Goal: Task Accomplishment & Management: Manage account settings

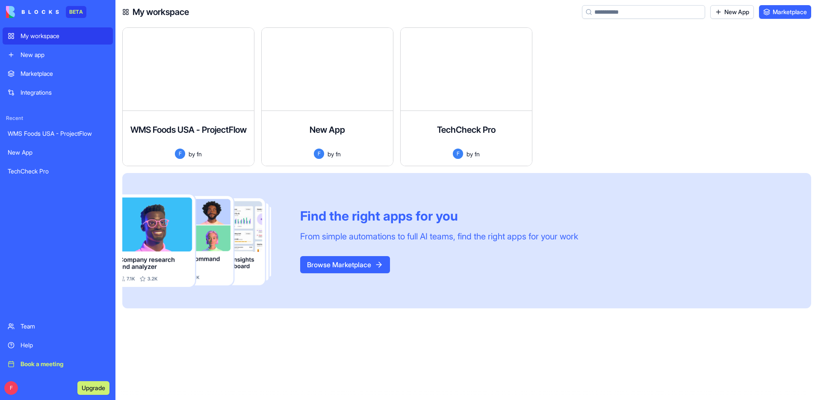
click at [44, 57] on div "New app" at bounding box center [64, 54] width 87 height 9
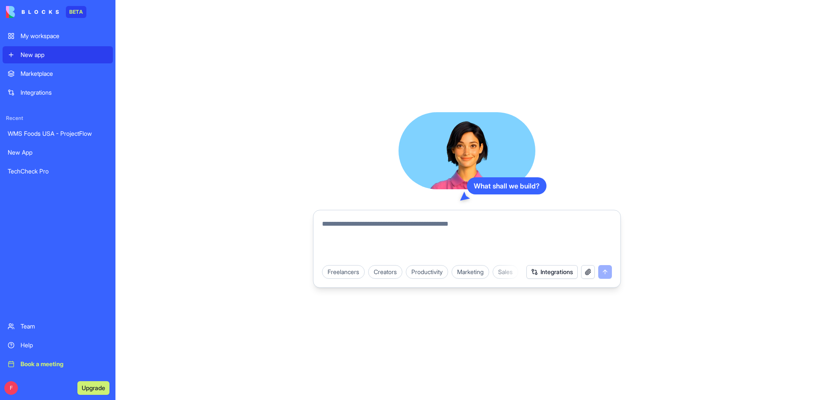
click at [375, 230] on textarea at bounding box center [467, 239] width 290 height 41
paste textarea "**********"
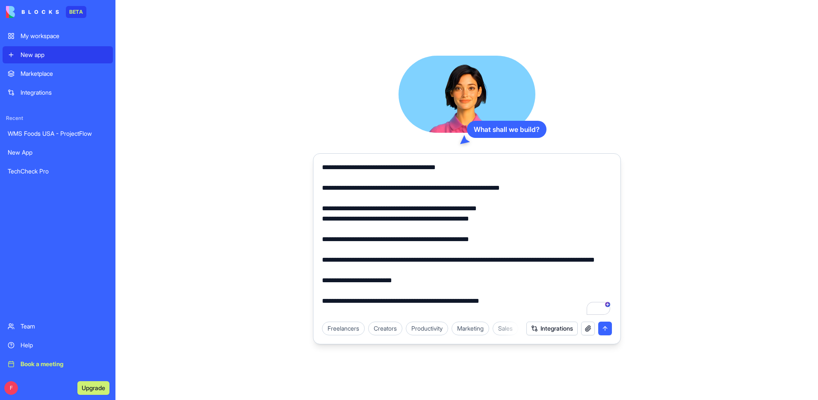
drag, startPoint x: 435, startPoint y: 187, endPoint x: 408, endPoint y: 187, distance: 26.5
click at [408, 187] on textarea "To enrich screen reader interactions, please activate Accessibility in Grammarl…" at bounding box center [467, 239] width 290 height 154
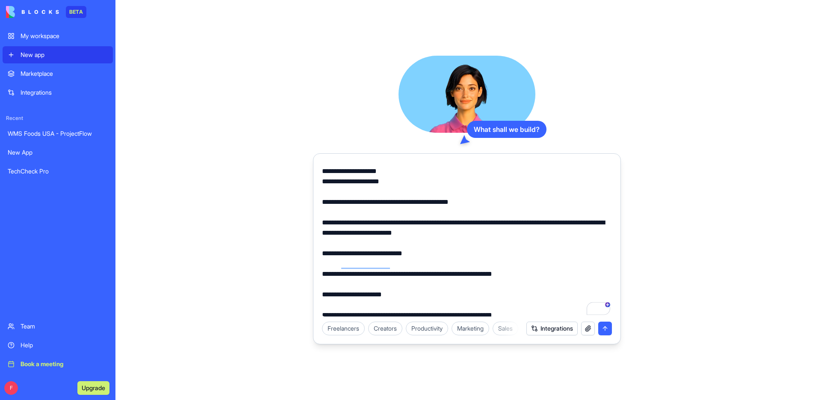
scroll to position [253, 0]
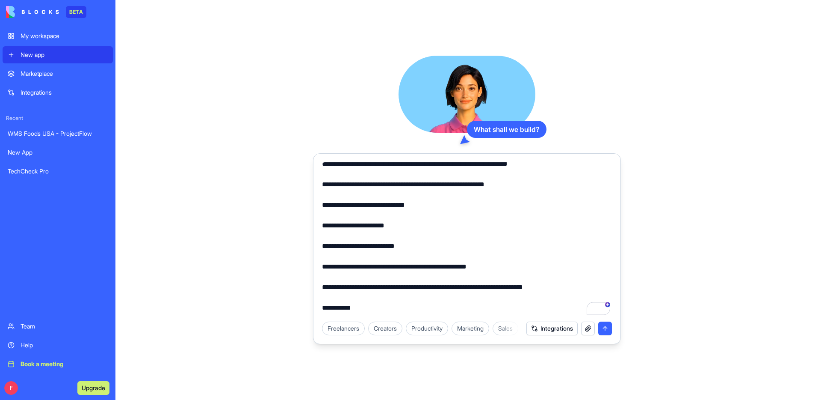
type textarea "**********"
click at [590, 328] on button "button" at bounding box center [588, 328] width 14 height 14
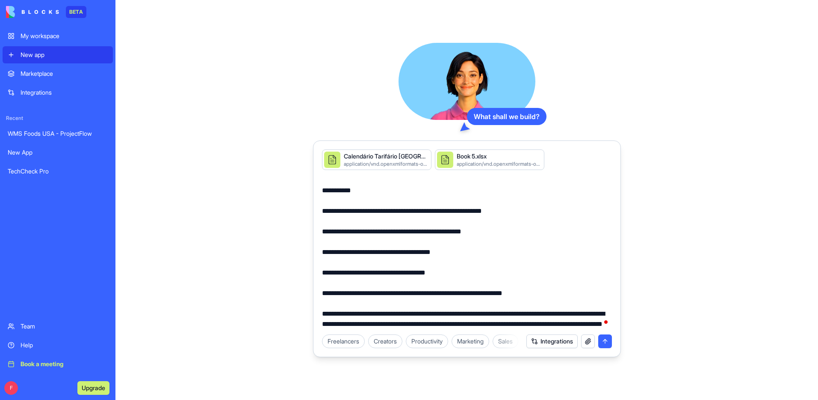
click at [605, 341] on button "submit" at bounding box center [606, 341] width 14 height 14
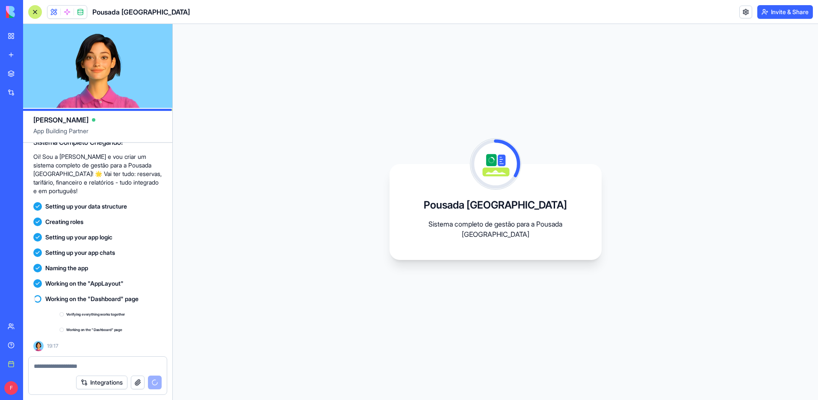
scroll to position [678, 0]
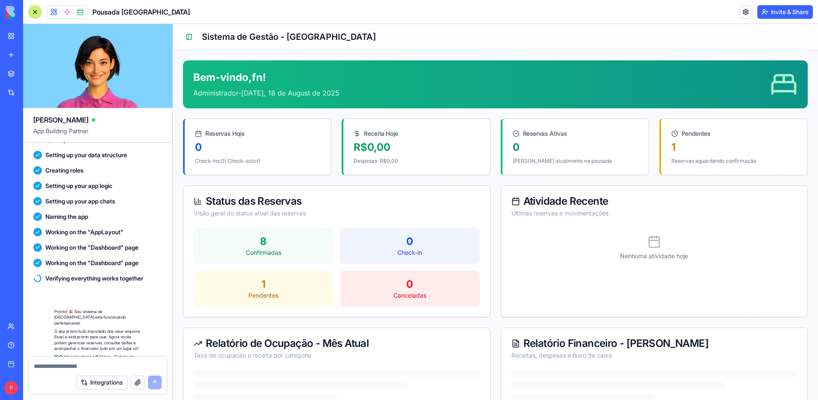
scroll to position [803, 0]
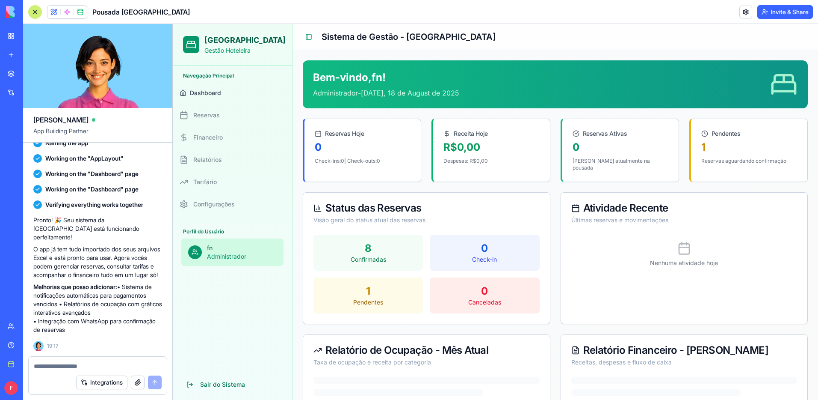
click at [115, 383] on button "Integrations" at bounding box center [101, 382] width 51 height 14
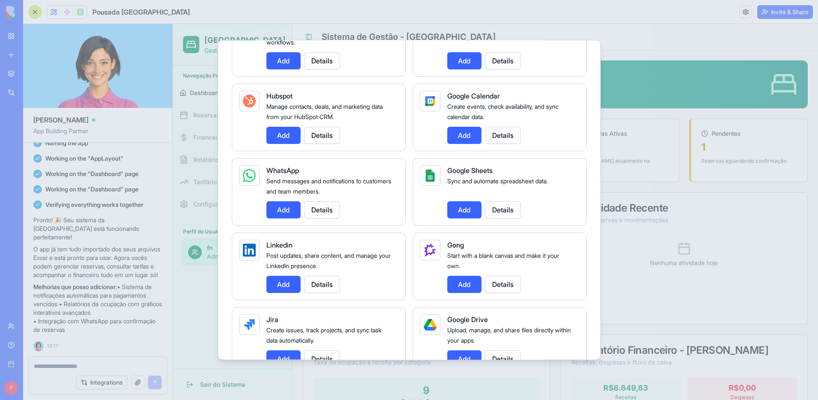
scroll to position [347, 0]
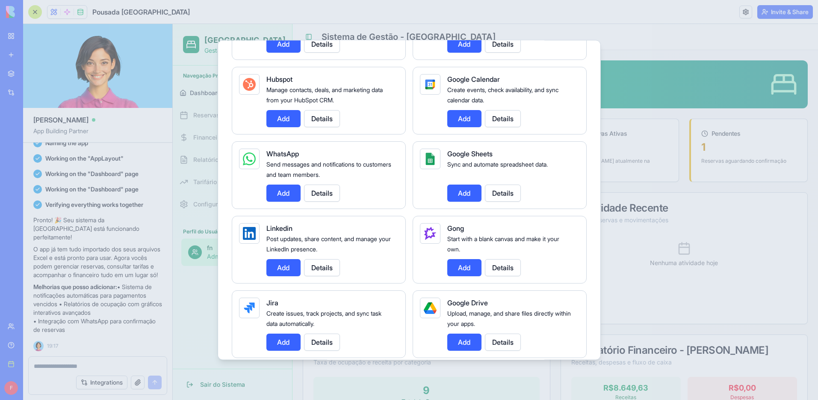
click at [315, 195] on button "Details" at bounding box center [322, 192] width 36 height 17
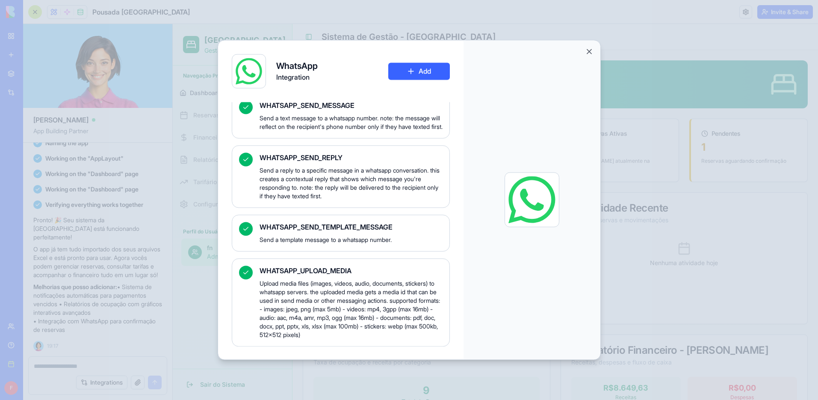
scroll to position [1052, 0]
drag, startPoint x: 590, startPoint y: 48, endPoint x: 585, endPoint y: 52, distance: 6.1
click at [589, 50] on button "Close" at bounding box center [589, 51] width 9 height 9
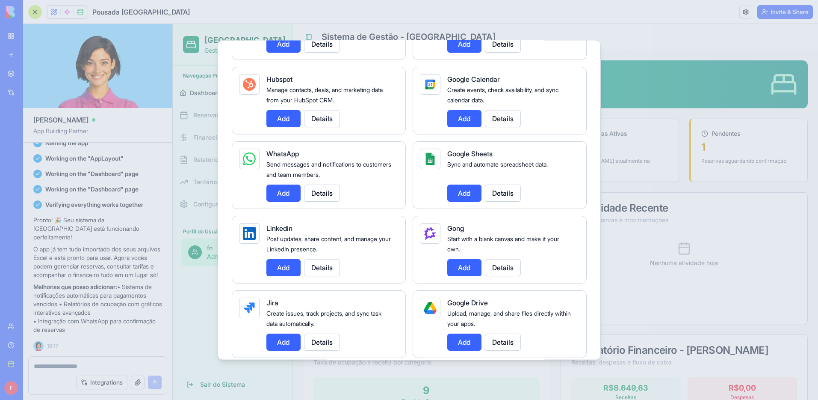
click at [641, 68] on div at bounding box center [409, 200] width 818 height 400
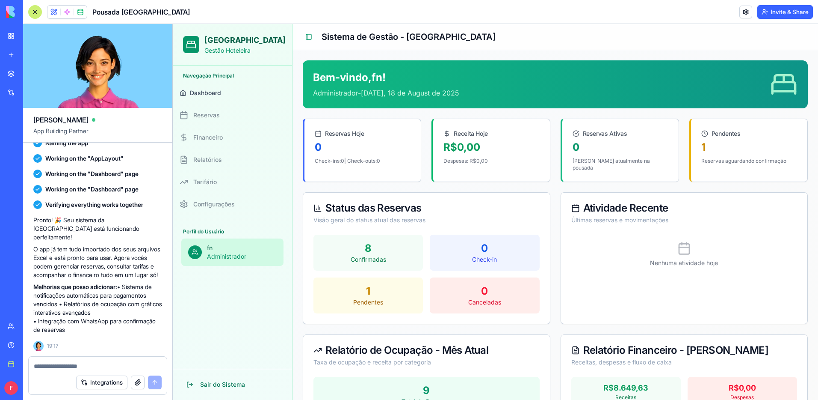
click at [225, 205] on span "Configurações" at bounding box center [213, 204] width 41 height 9
click at [220, 184] on button "Tarifário" at bounding box center [232, 182] width 113 height 21
click at [219, 165] on button "Relatórios" at bounding box center [232, 159] width 113 height 21
drag, startPoint x: 206, startPoint y: 115, endPoint x: 211, endPoint y: 116, distance: 5.2
click at [206, 114] on span "Reservas" at bounding box center [206, 115] width 27 height 9
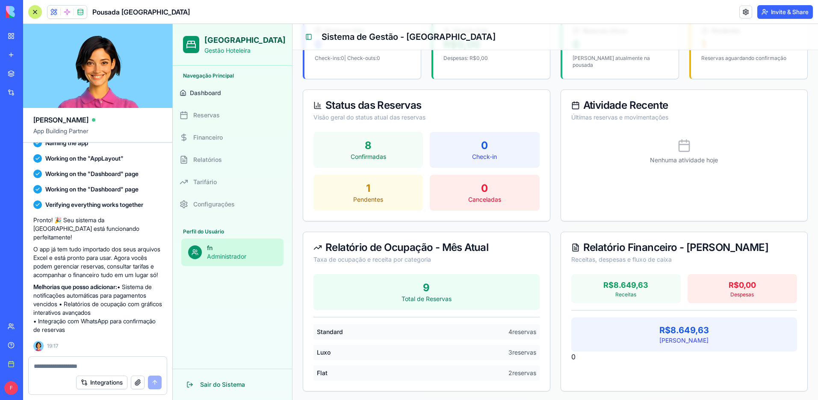
scroll to position [0, 0]
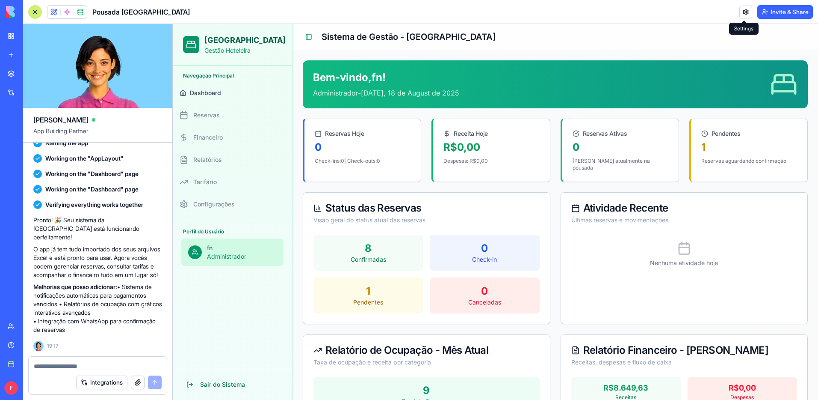
click at [740, 15] on link at bounding box center [746, 12] width 13 height 13
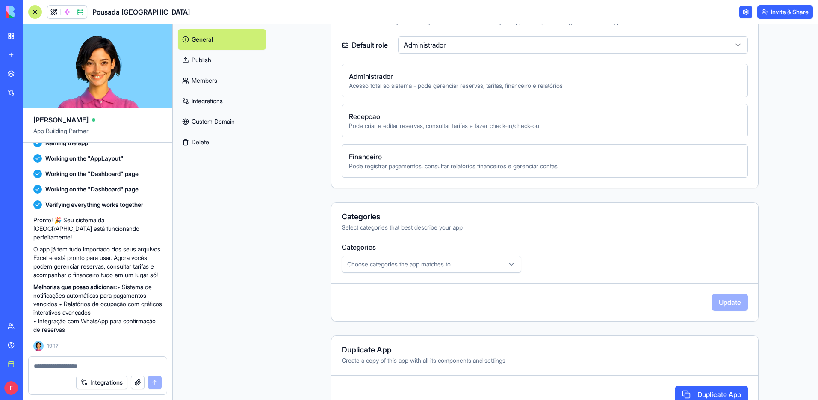
scroll to position [321, 0]
click at [411, 264] on span "Choose categories the app matches to" at bounding box center [399, 263] width 104 height 9
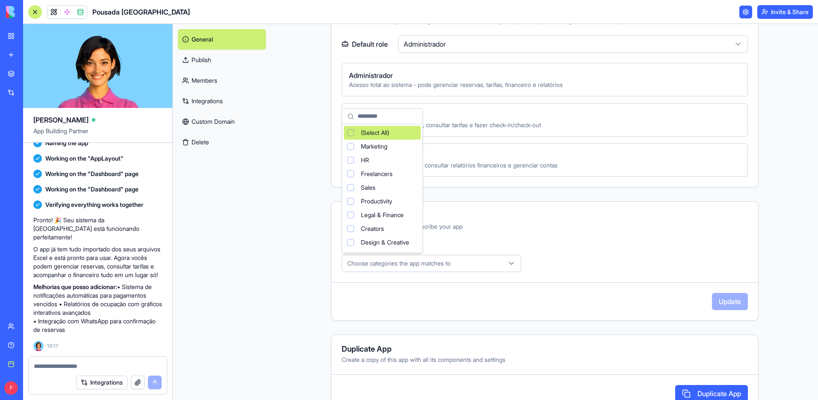
click at [439, 261] on html "BETA My workspace New app Marketplace Integrations Recent New App TechCheck Pro…" at bounding box center [409, 200] width 818 height 400
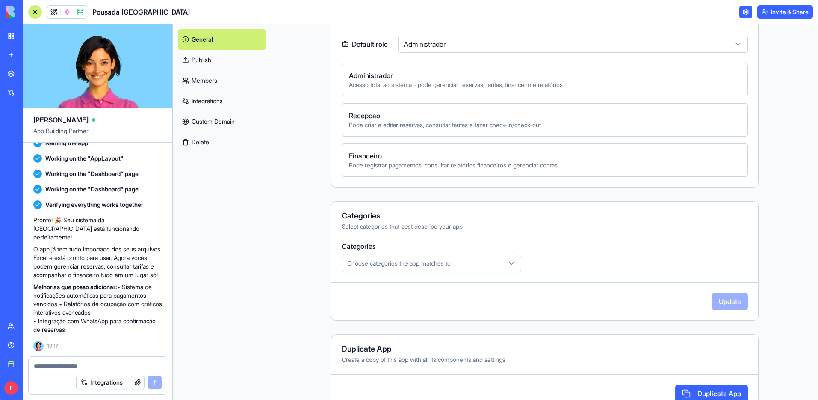
click at [439, 261] on span "Choose categories the app matches to" at bounding box center [399, 263] width 104 height 9
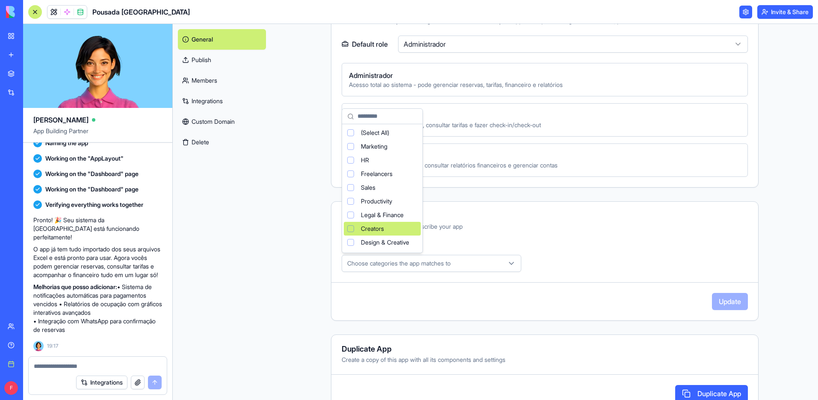
click at [352, 230] on div "Suggestions" at bounding box center [350, 228] width 7 height 7
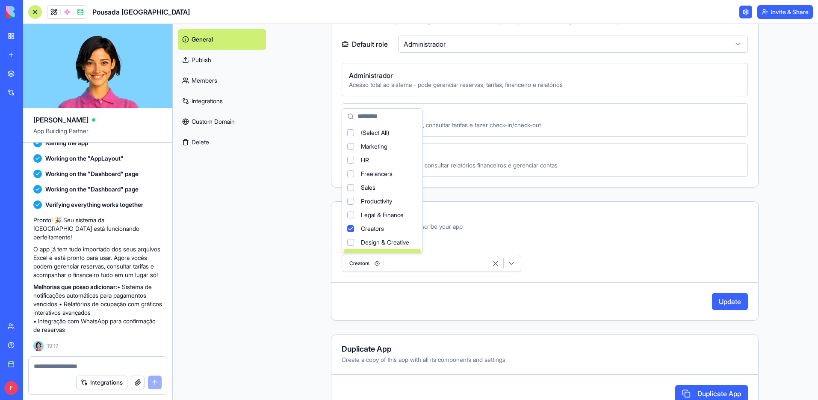
drag, startPoint x: 617, startPoint y: 279, endPoint x: 607, endPoint y: 278, distance: 9.5
click at [614, 279] on html "BETA My workspace New app Marketplace Integrations Recent New App TechCheck Pro…" at bounding box center [409, 200] width 818 height 400
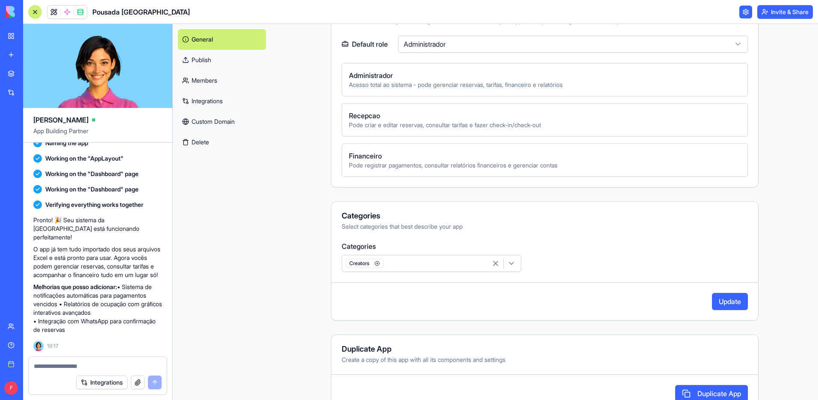
scroll to position [334, 0]
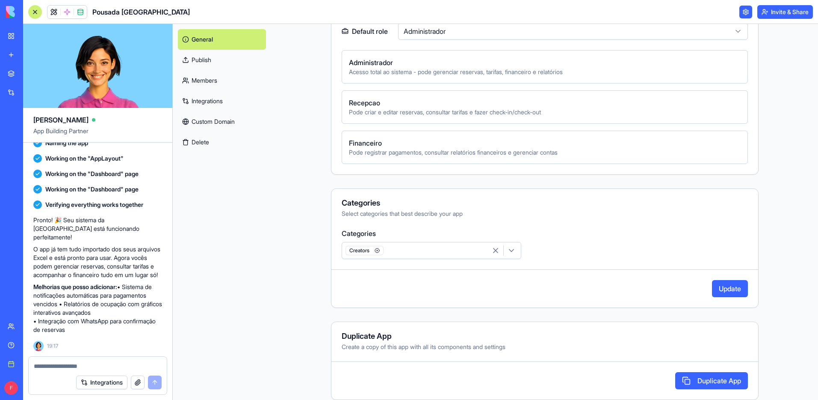
drag, startPoint x: 738, startPoint y: 290, endPoint x: 715, endPoint y: 286, distance: 23.5
click at [733, 289] on button "Update" at bounding box center [730, 288] width 36 height 17
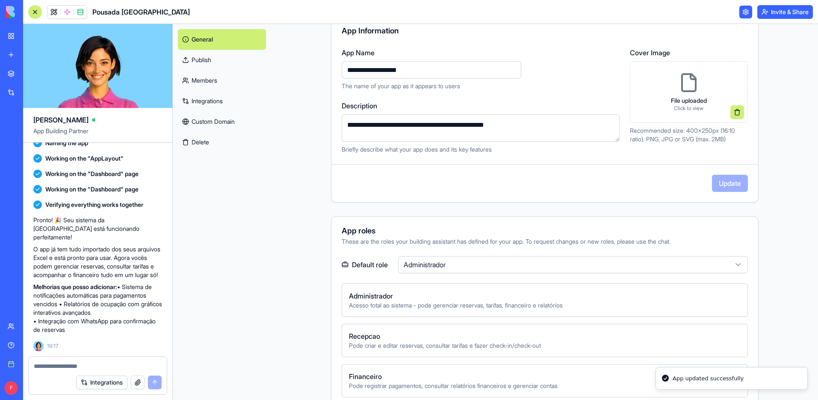
scroll to position [0, 0]
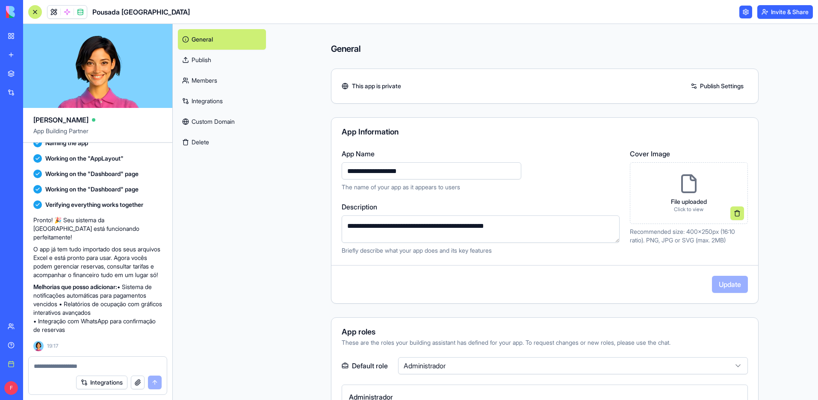
click at [210, 58] on link "Publish" at bounding box center [222, 60] width 88 height 21
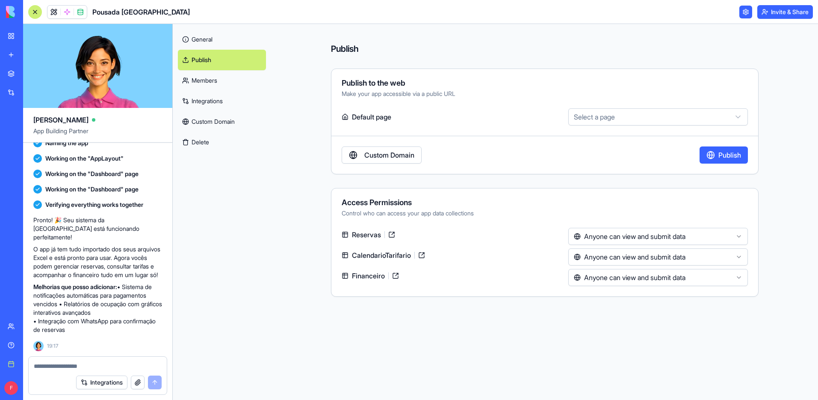
click at [626, 117] on html "BETA My workspace New app Marketplace Integrations Recent New App TechCheck Pro…" at bounding box center [409, 200] width 818 height 400
click at [612, 120] on html "BETA My workspace New app Marketplace Integrations Recent New App TechCheck Pro…" at bounding box center [409, 200] width 818 height 400
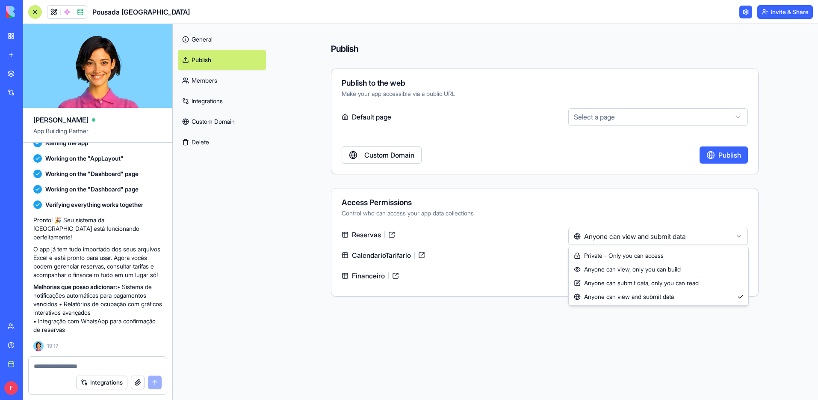
click at [614, 237] on html "BETA My workspace New app Marketplace Integrations Recent New App TechCheck Pro…" at bounding box center [409, 200] width 818 height 400
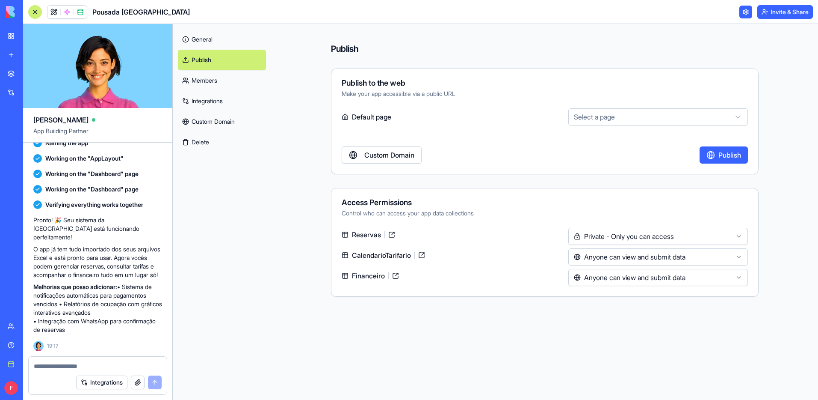
click at [606, 258] on html "BETA My workspace New app Marketplace Integrations Recent New App TechCheck Pro…" at bounding box center [409, 200] width 818 height 400
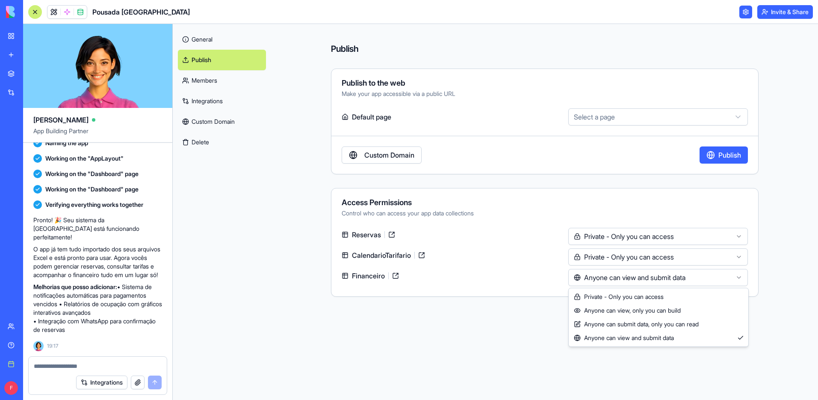
click at [599, 278] on html "BETA My workspace New app Marketplace Integrations Recent New App TechCheck Pro…" at bounding box center [409, 200] width 818 height 400
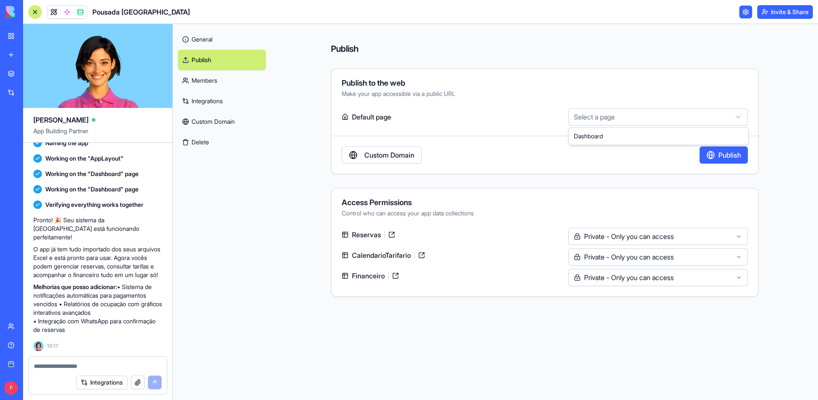
click at [637, 121] on html "BETA My workspace New app Marketplace Integrations Recent New App TechCheck Pro…" at bounding box center [409, 200] width 818 height 400
select select "**********"
click at [726, 156] on button "Publish" at bounding box center [724, 154] width 48 height 17
click at [193, 39] on link "General" at bounding box center [222, 39] width 88 height 21
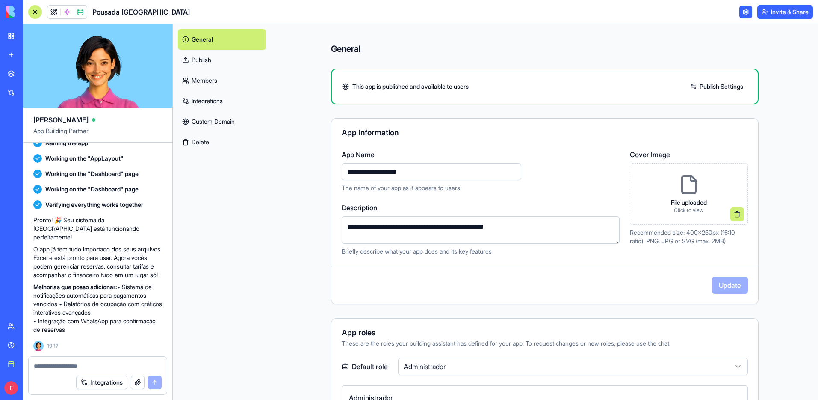
click at [202, 84] on link "Members" at bounding box center [222, 80] width 88 height 21
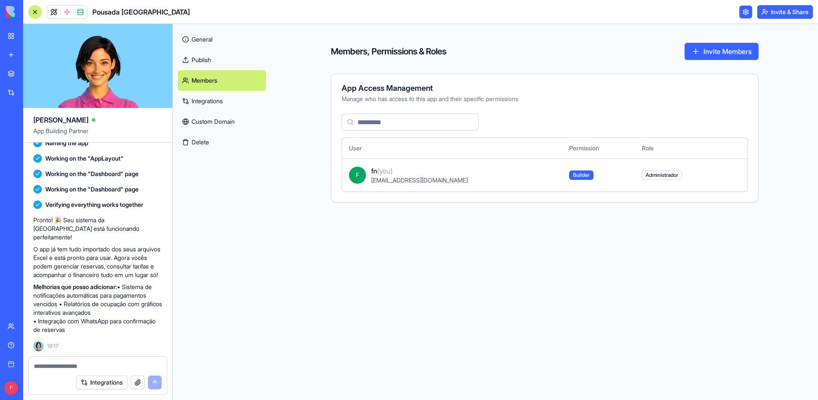
click at [208, 107] on link "Integrations" at bounding box center [222, 101] width 88 height 21
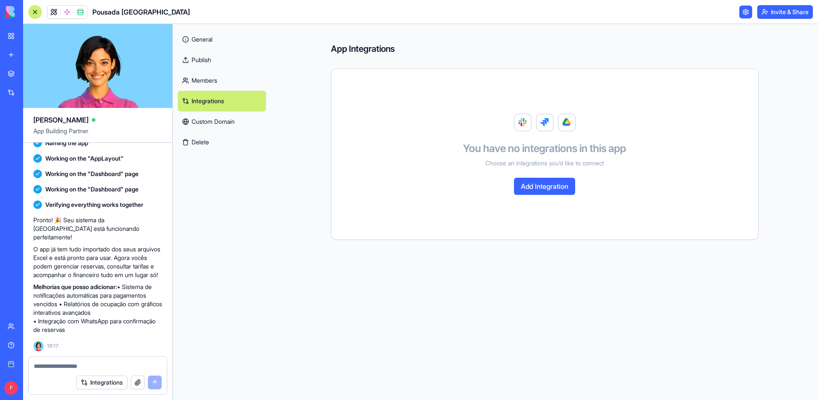
click at [215, 120] on link "Custom Domain" at bounding box center [222, 121] width 88 height 21
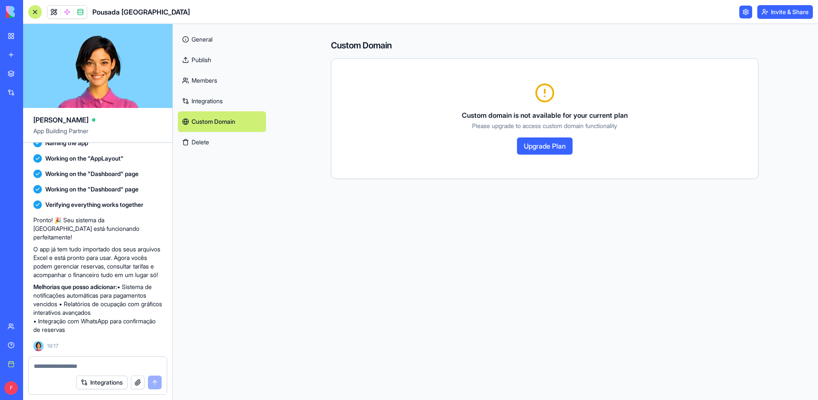
click at [122, 15] on h1 "Pousada [GEOGRAPHIC_DATA]" at bounding box center [141, 12] width 98 height 10
click at [81, 15] on span at bounding box center [80, 12] width 24 height 24
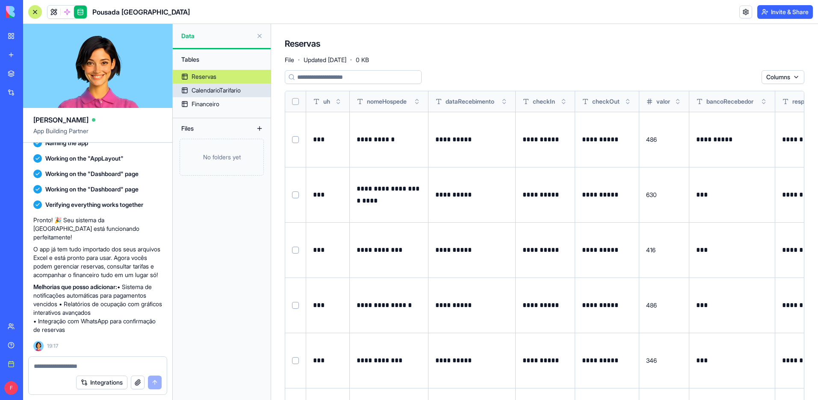
click at [225, 91] on div "CalendarioTarifario" at bounding box center [216, 90] width 49 height 9
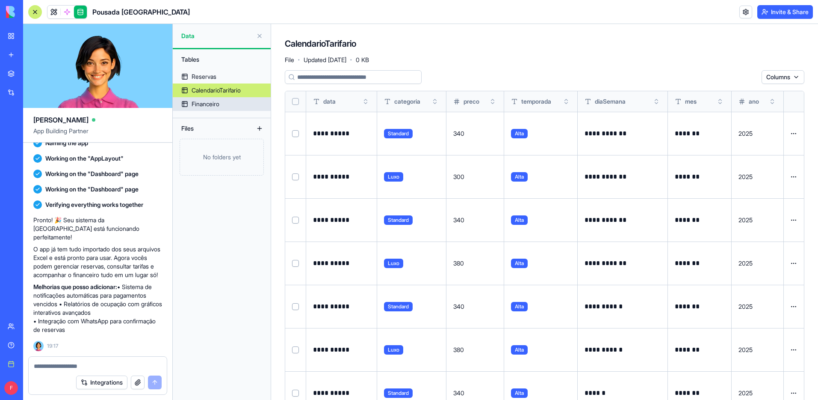
click at [217, 104] on div "Financeiro" at bounding box center [206, 104] width 28 height 9
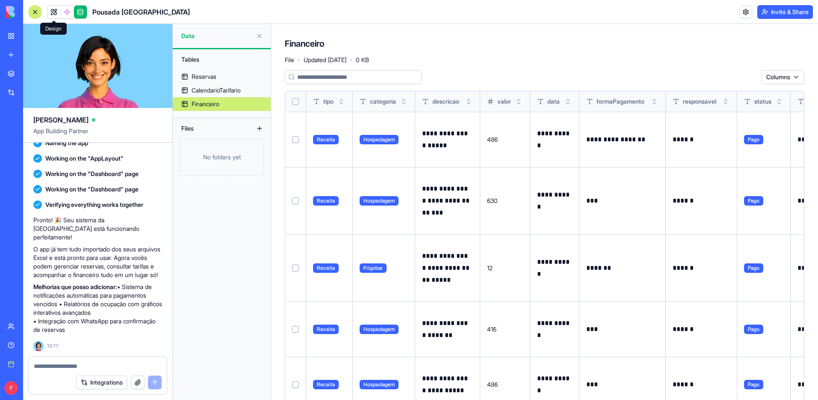
click at [57, 12] on link at bounding box center [53, 12] width 13 height 13
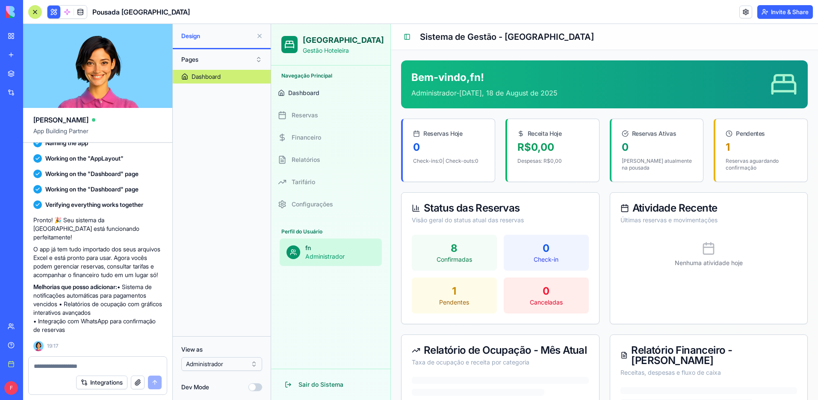
click at [313, 116] on span "Reservas" at bounding box center [305, 115] width 27 height 9
click at [210, 363] on html "BETA My workspace New app Marketplace Integrations Recent New App TechCheck Pro…" at bounding box center [409, 200] width 818 height 400
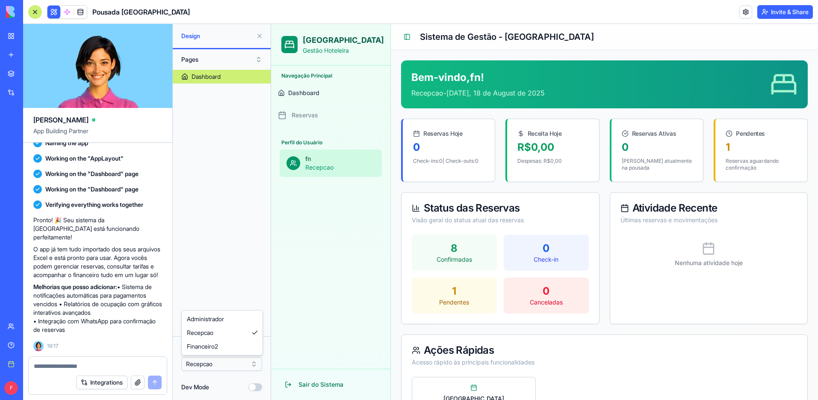
click at [212, 365] on html "BETA My workspace New app Marketplace Integrations Recent New App TechCheck Pro…" at bounding box center [409, 200] width 818 height 400
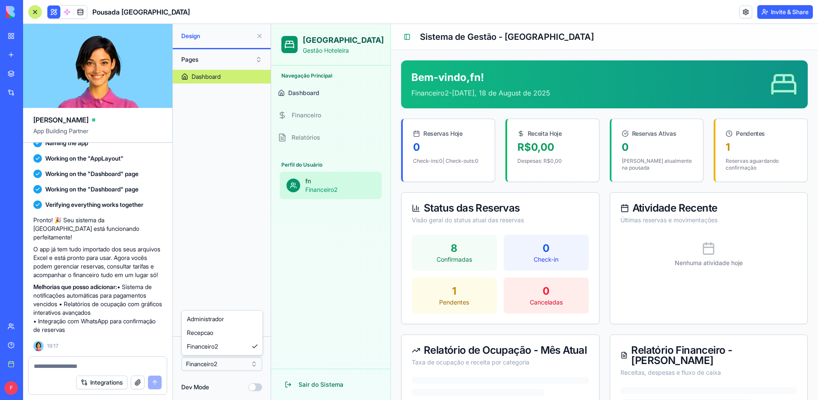
click at [216, 358] on html "BETA My workspace New app Marketplace Integrations Recent New App TechCheck Pro…" at bounding box center [409, 200] width 818 height 400
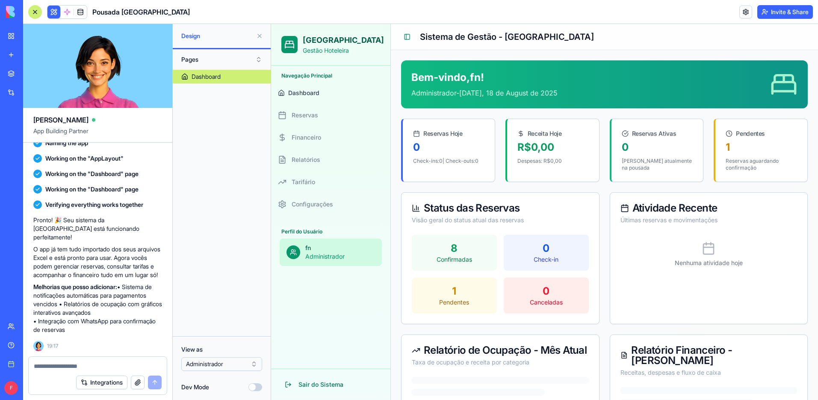
click at [255, 384] on button "Dev Mode" at bounding box center [256, 387] width 14 height 8
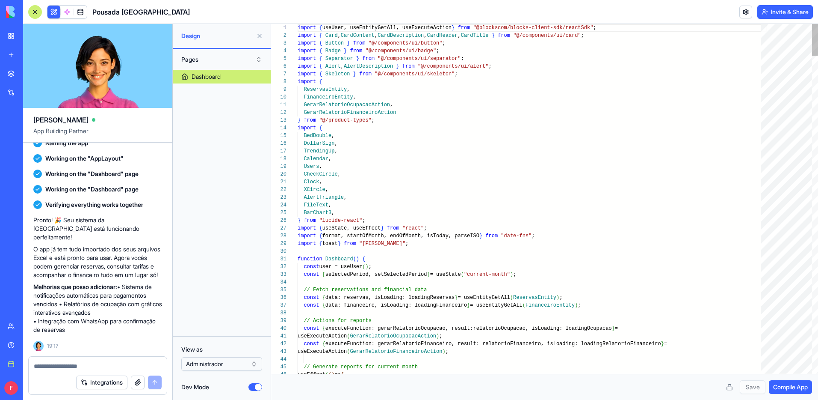
scroll to position [69, 0]
click at [254, 385] on button "Dev Mode" at bounding box center [256, 387] width 14 height 8
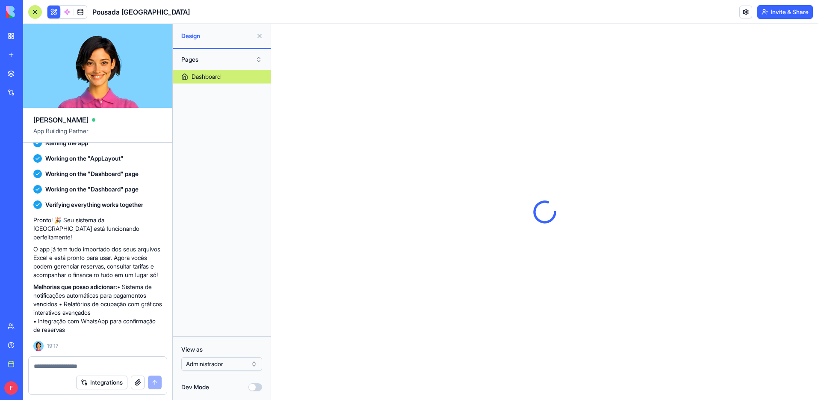
scroll to position [0, 0]
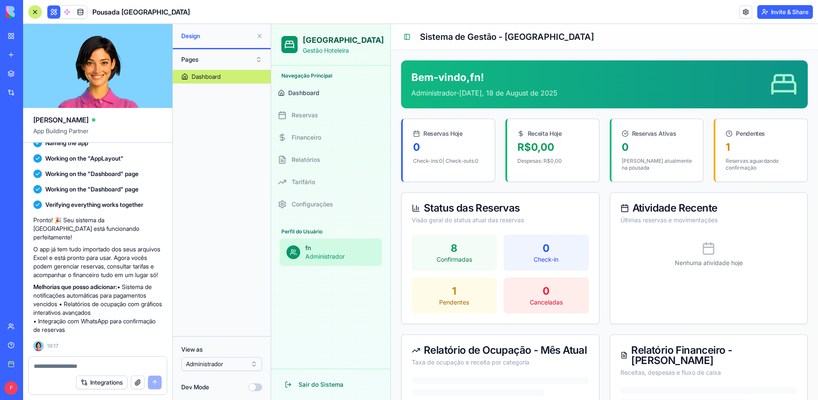
click at [54, 366] on textarea at bounding box center [98, 366] width 128 height 9
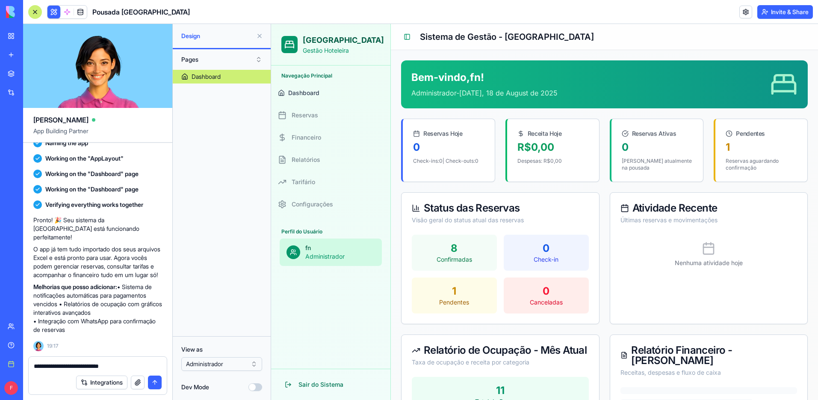
click at [438, 165] on div "Check-ins: 0 | Check-outs: 0" at bounding box center [449, 165] width 92 height 17
click at [459, 242] on div "8 Confirmadas" at bounding box center [454, 252] width 85 height 36
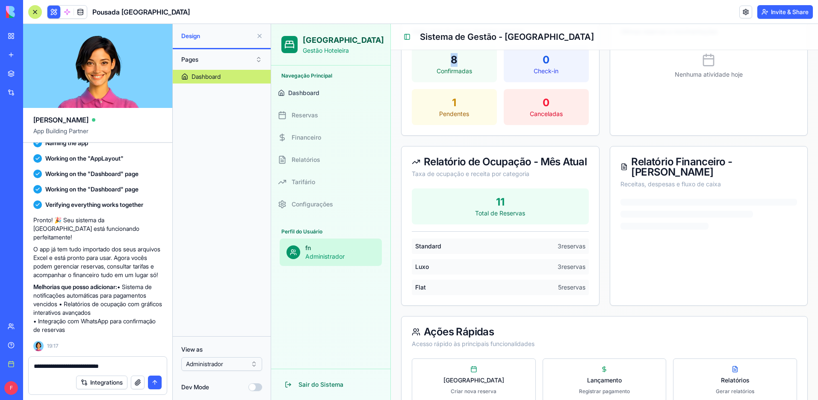
scroll to position [211, 0]
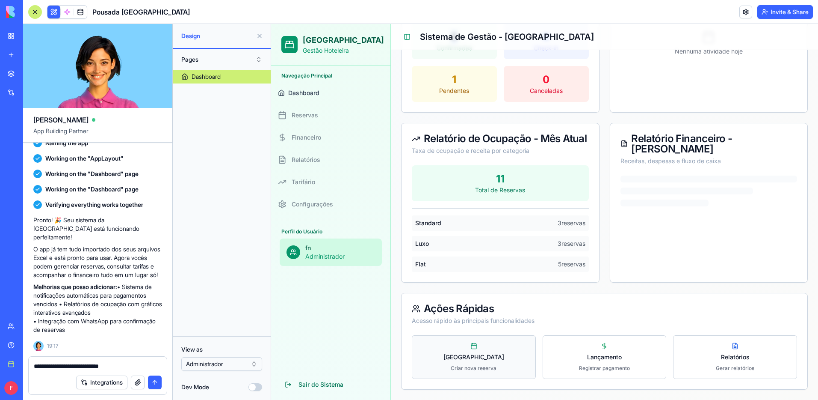
click at [510, 361] on button "[GEOGRAPHIC_DATA]" at bounding box center [474, 357] width 124 height 44
click at [579, 357] on button "Lançamento Registrar pagamento" at bounding box center [605, 357] width 124 height 44
click at [733, 359] on span "Relatórios" at bounding box center [735, 357] width 29 height 9
click at [136, 369] on textarea "**********" at bounding box center [98, 366] width 128 height 9
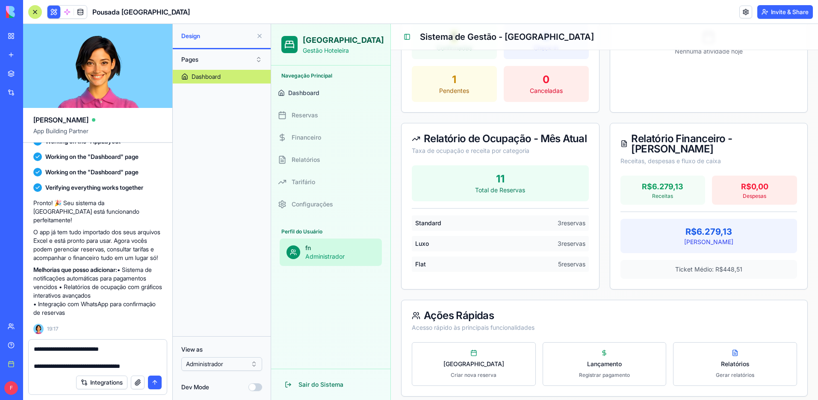
type textarea "**********"
drag, startPoint x: 156, startPoint y: 380, endPoint x: 149, endPoint y: 378, distance: 7.7
click at [157, 380] on button "submit" at bounding box center [155, 382] width 14 height 14
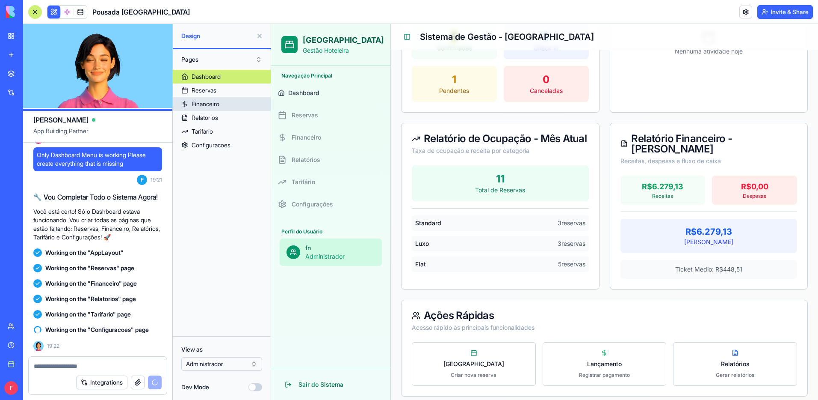
click at [217, 103] on div "Financeiro" at bounding box center [206, 104] width 28 height 9
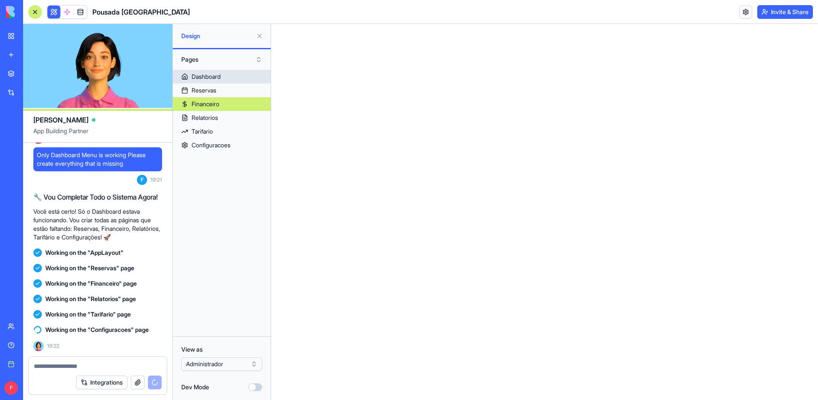
click at [215, 77] on div "Dashboard" at bounding box center [206, 76] width 29 height 9
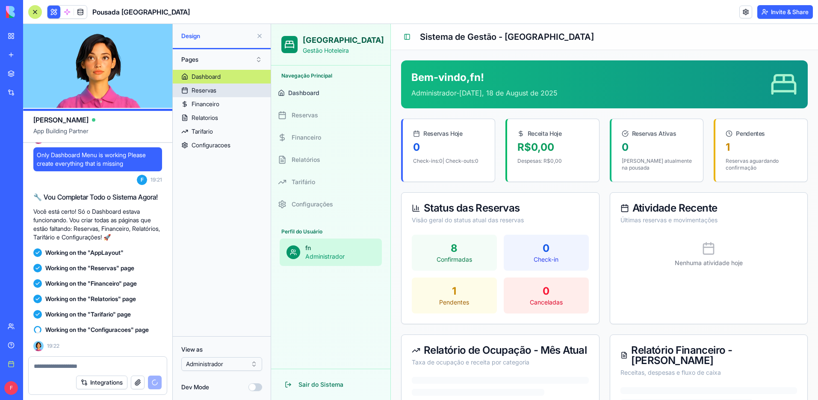
click at [209, 92] on div "Reservas" at bounding box center [204, 90] width 25 height 9
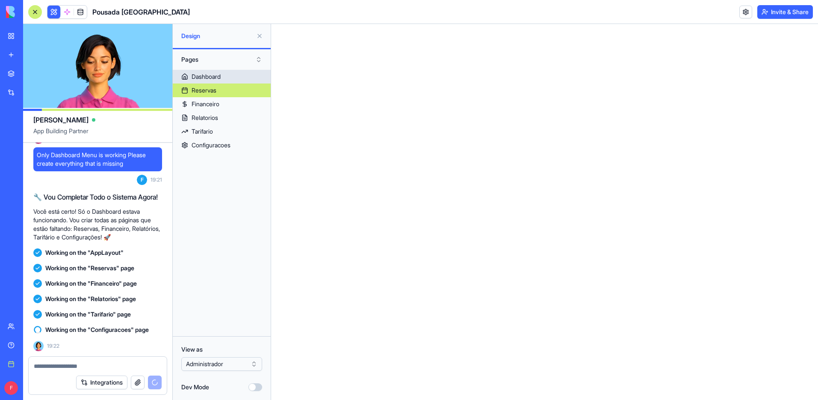
click at [213, 74] on div "Dashboard" at bounding box center [206, 76] width 29 height 9
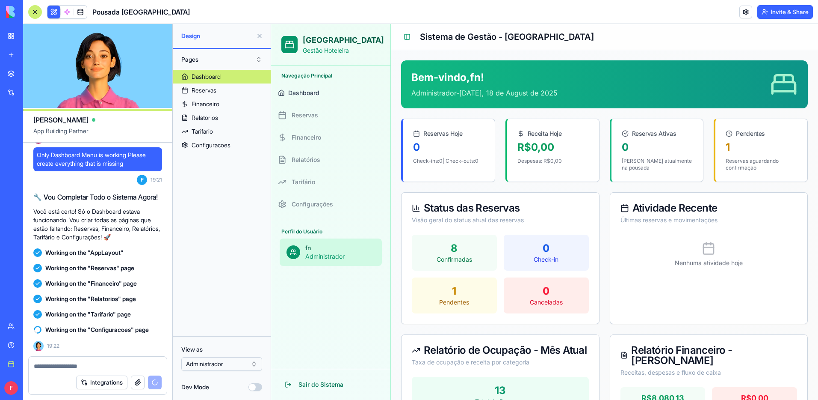
click at [311, 113] on span "Reservas" at bounding box center [305, 115] width 27 height 9
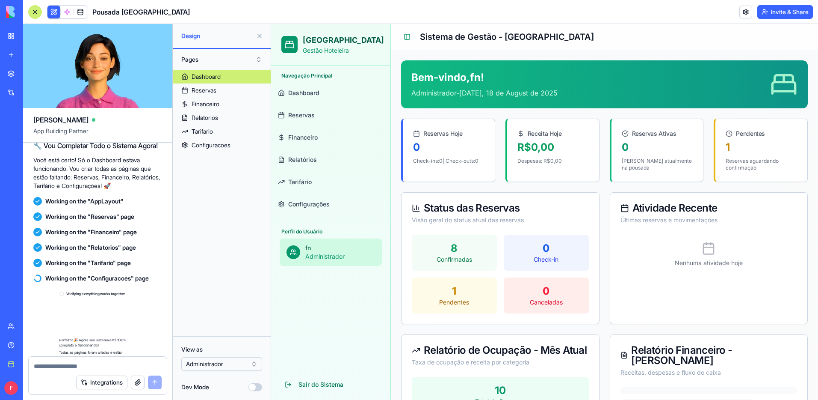
scroll to position [1221, 0]
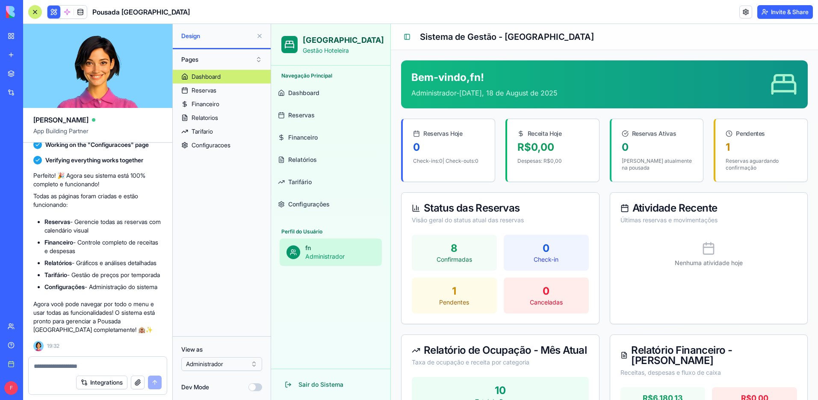
click at [259, 34] on button at bounding box center [260, 36] width 14 height 14
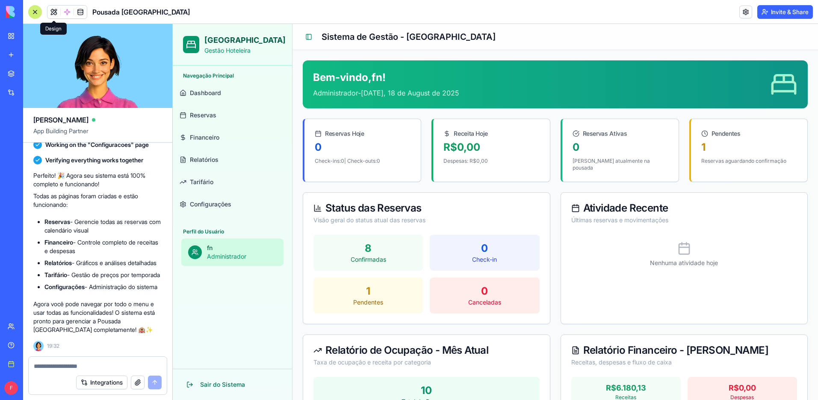
click at [216, 110] on link "Reservas" at bounding box center [232, 115] width 113 height 21
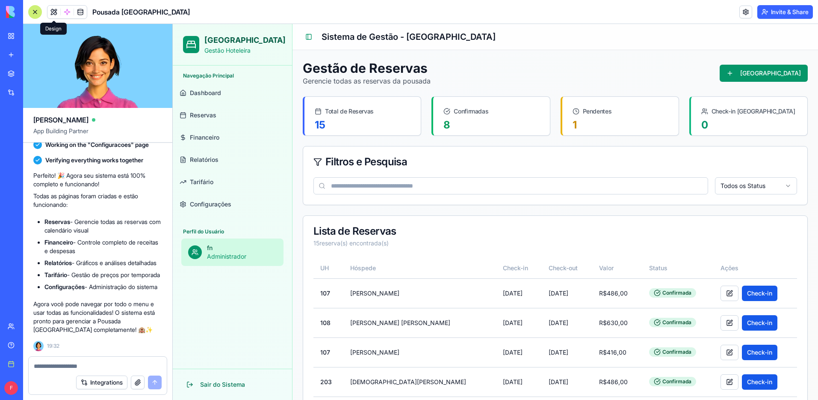
click at [221, 139] on link "Financeiro" at bounding box center [232, 137] width 113 height 21
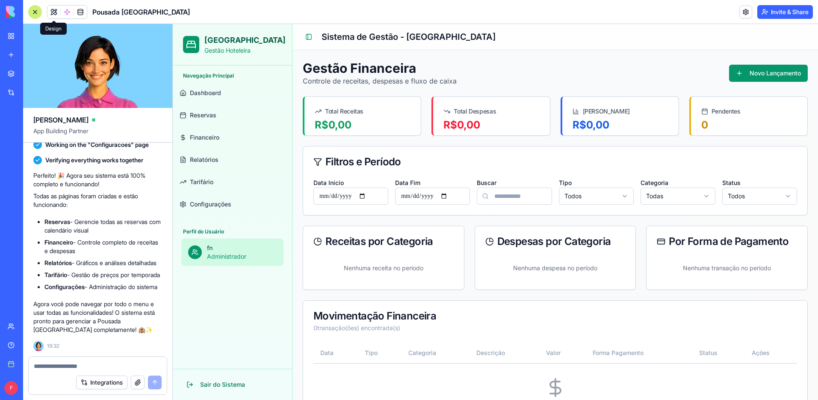
click at [227, 159] on link "Relatórios" at bounding box center [232, 159] width 113 height 21
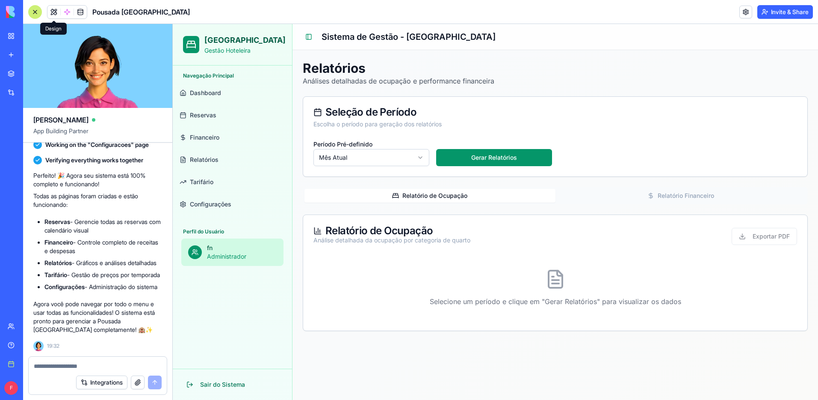
click at [213, 183] on span "Tarifário" at bounding box center [202, 182] width 24 height 9
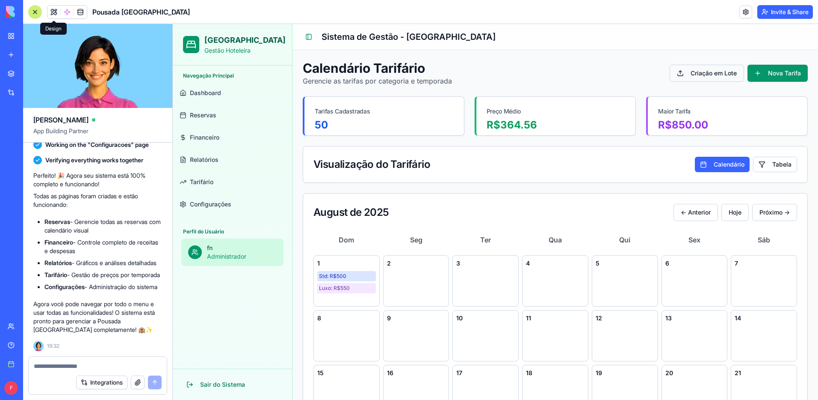
click at [697, 76] on button "Criação em Lote" at bounding box center [707, 73] width 74 height 17
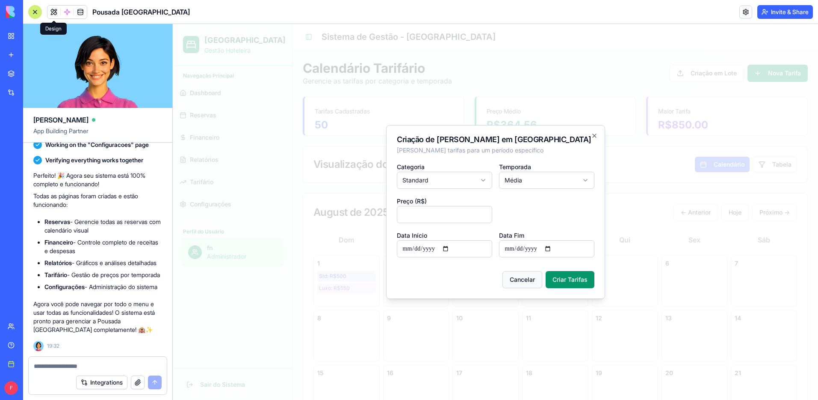
click at [520, 277] on button "Cancelar" at bounding box center [523, 279] width 40 height 17
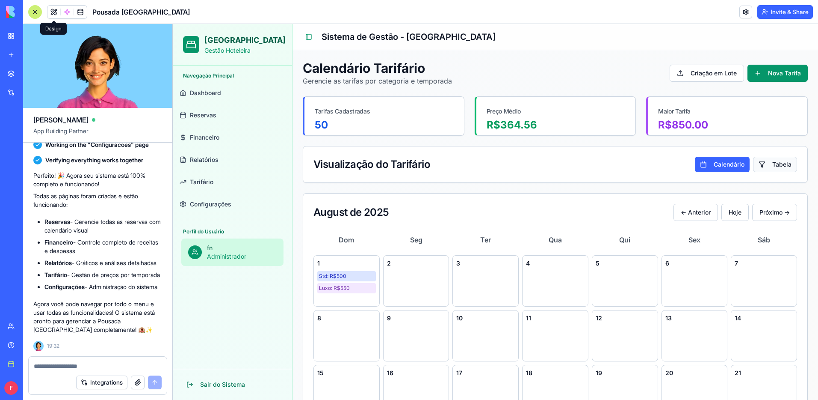
click at [761, 167] on button "Tabela" at bounding box center [775, 164] width 44 height 15
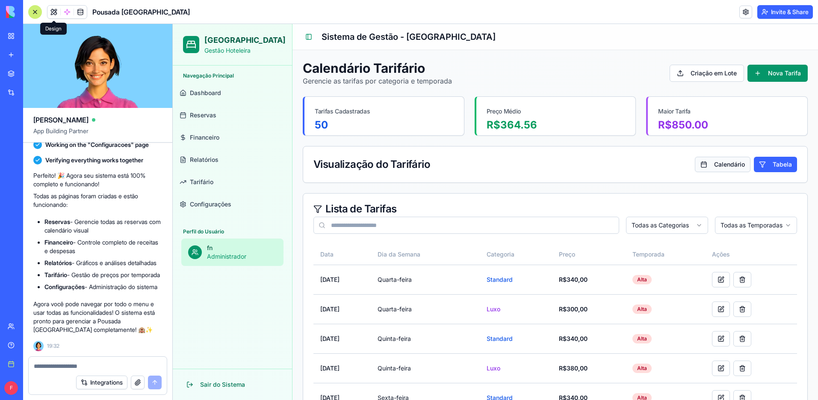
click at [735, 166] on button "Calendário" at bounding box center [723, 164] width 56 height 15
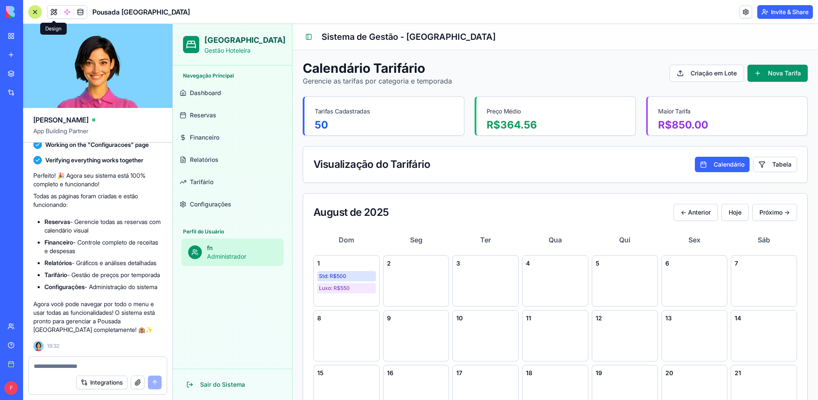
click at [237, 202] on link "Configurações" at bounding box center [232, 204] width 113 height 21
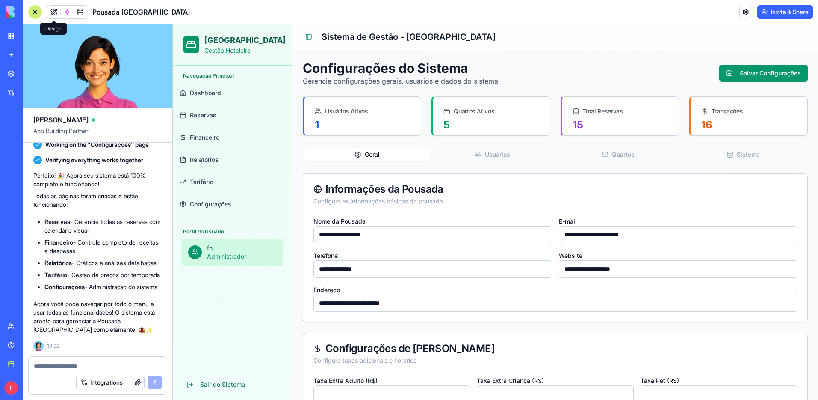
drag, startPoint x: 581, startPoint y: 268, endPoint x: 623, endPoint y: 291, distance: 47.9
click at [581, 268] on input "**********" at bounding box center [678, 268] width 239 height 17
type input "**********"
click at [407, 307] on input "**********" at bounding box center [556, 302] width 484 height 17
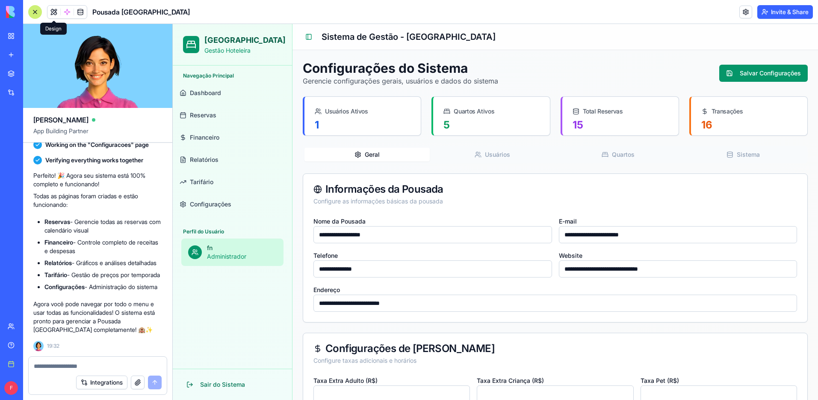
click at [407, 307] on input "**********" at bounding box center [556, 302] width 484 height 17
type input "******"
click at [355, 270] on input "**********" at bounding box center [433, 268] width 239 height 17
click at [355, 271] on input "**********" at bounding box center [433, 268] width 239 height 17
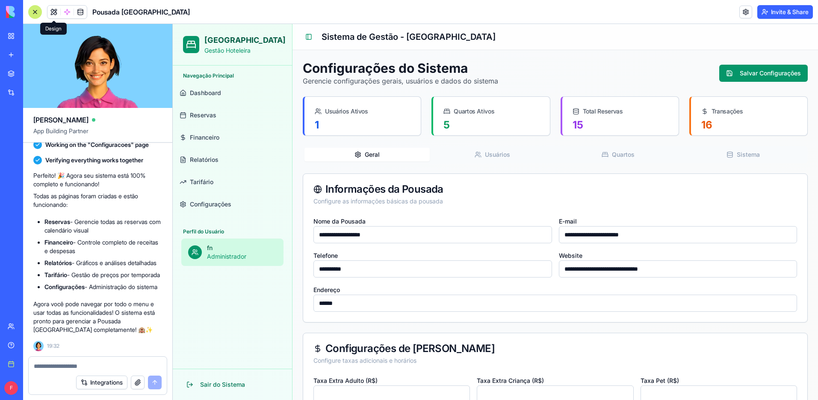
type input "**********"
click at [590, 239] on input "**********" at bounding box center [678, 234] width 239 height 17
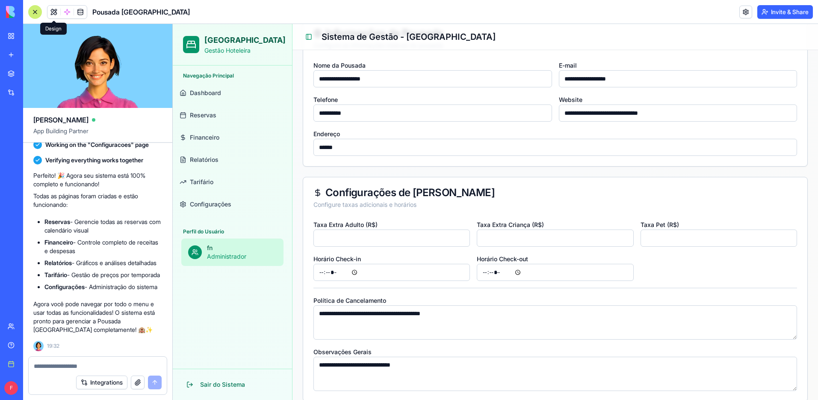
scroll to position [168, 0]
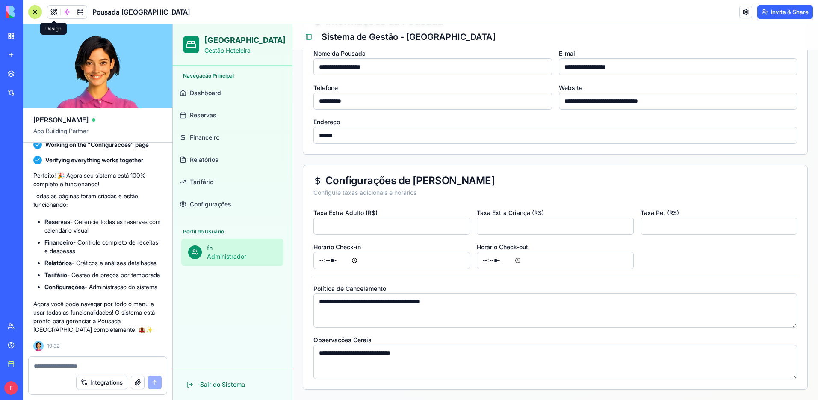
type input "**********"
click at [665, 229] on input "**" at bounding box center [719, 225] width 157 height 17
type input "**"
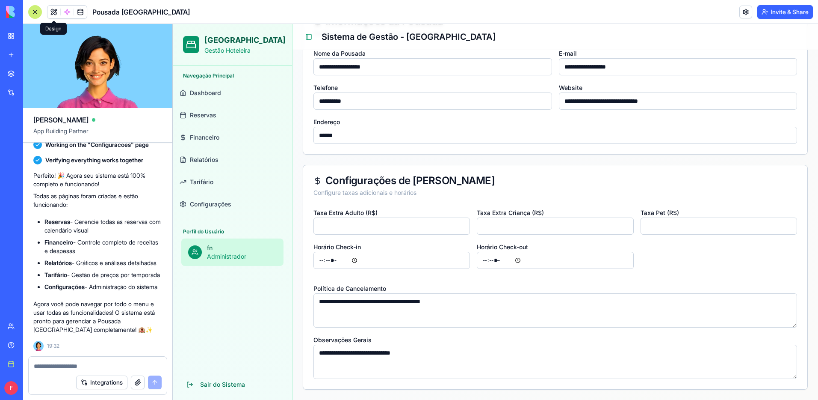
click at [530, 230] on input "**" at bounding box center [555, 225] width 157 height 17
type input "**"
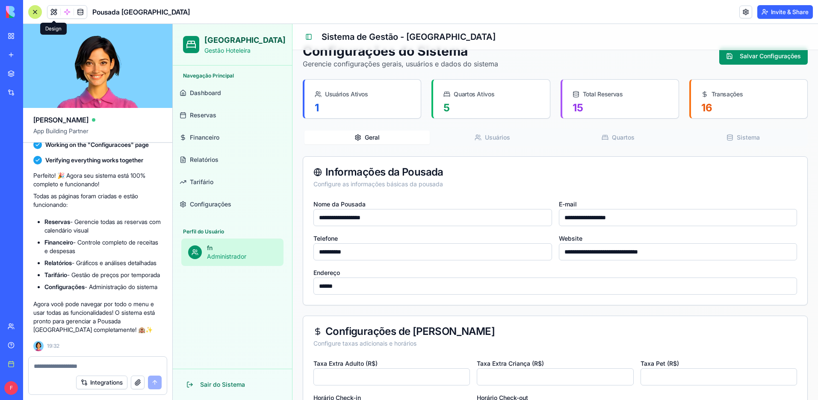
scroll to position [0, 0]
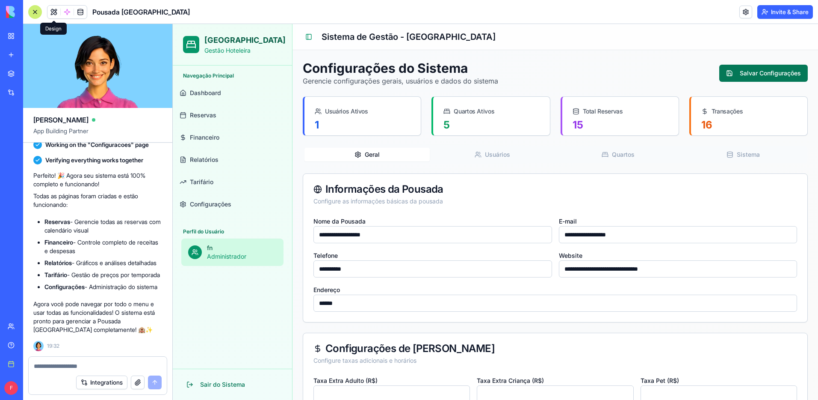
type input "***"
click at [751, 77] on button "Salvar Configurações" at bounding box center [764, 73] width 89 height 17
click at [514, 161] on div "Geral Usuários Quartos Sistema" at bounding box center [555, 154] width 505 height 17
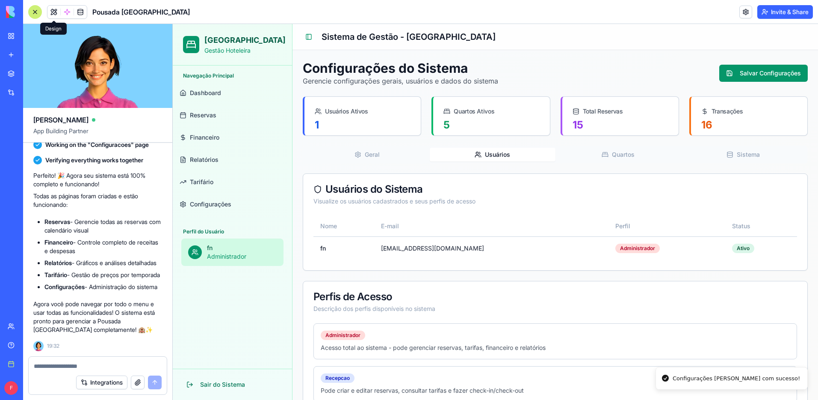
click at [507, 156] on button "Usuários" at bounding box center [492, 155] width 125 height 14
click at [628, 155] on button "Quartos" at bounding box center [618, 155] width 125 height 14
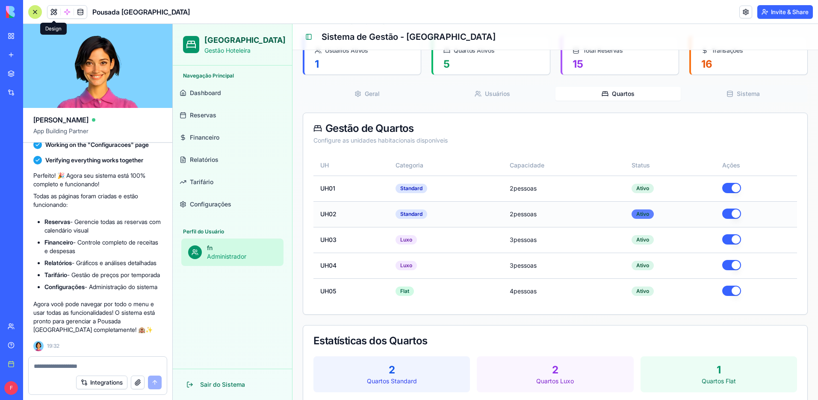
scroll to position [74, 0]
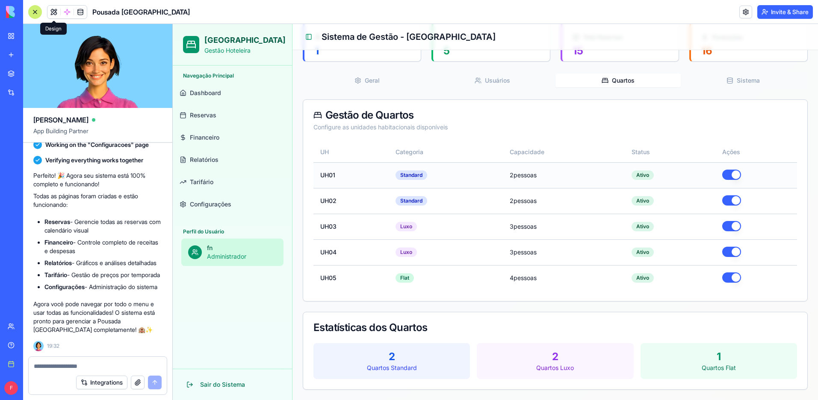
click at [527, 175] on td "2 pessoas" at bounding box center [564, 175] width 122 height 26
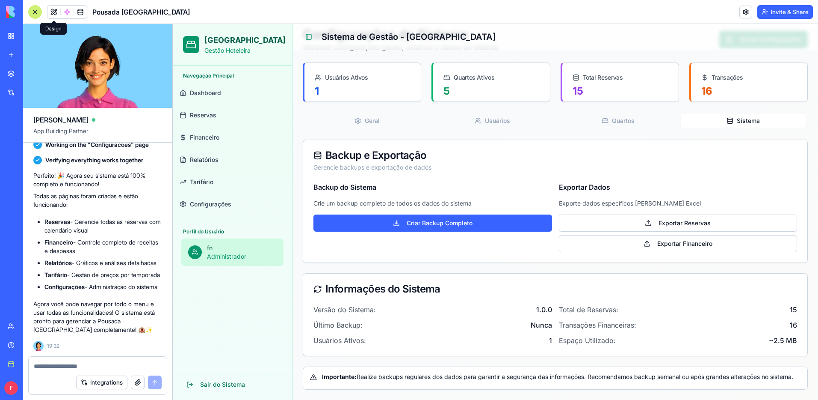
scroll to position [0, 0]
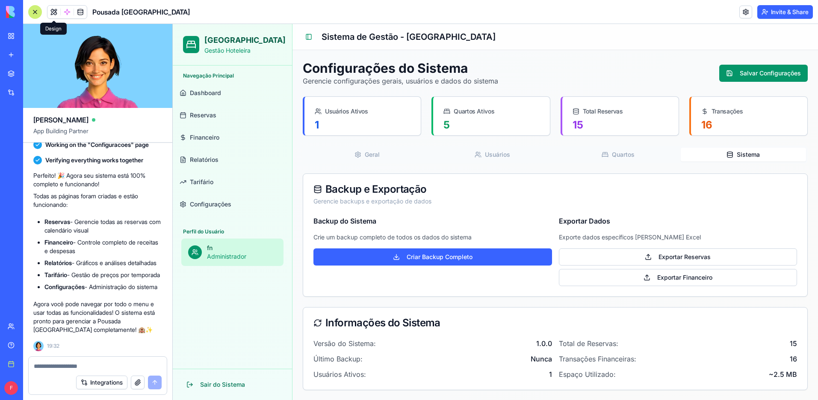
click at [754, 107] on div "Configurações do Sistema Gerencie configurações gerais, usuários e dados do sis…" at bounding box center [555, 241] width 505 height 363
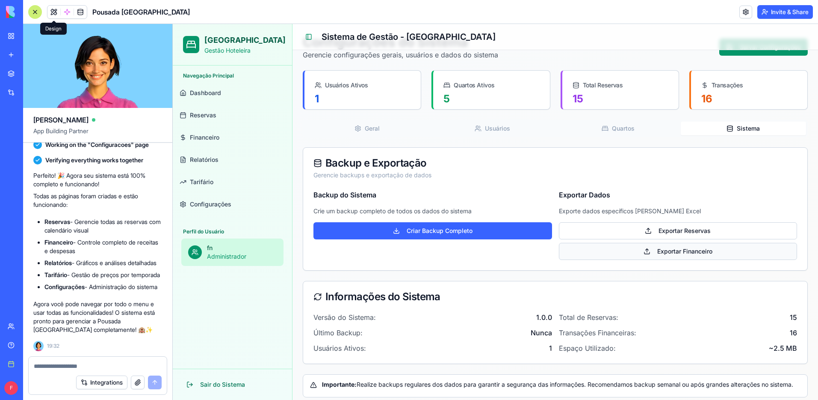
scroll to position [34, 0]
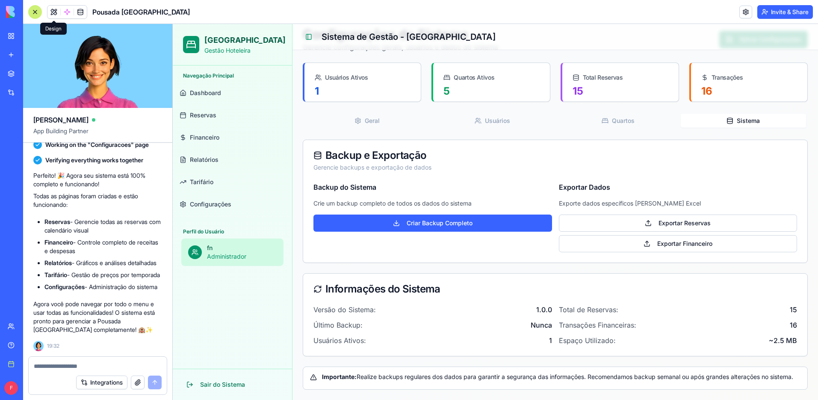
click at [632, 123] on button "Quartos" at bounding box center [618, 121] width 125 height 14
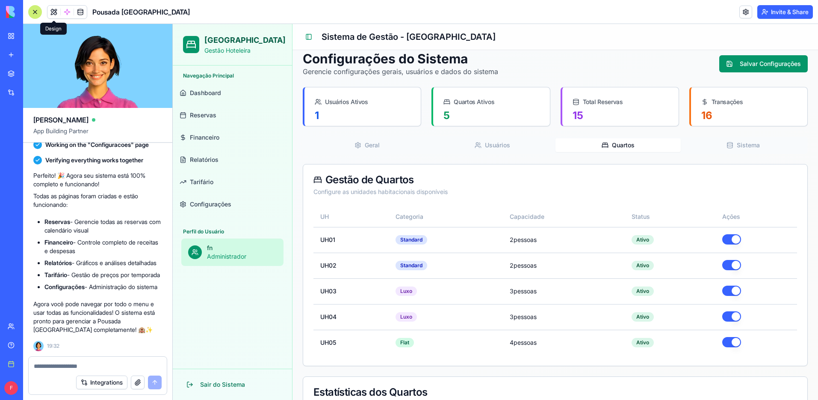
scroll to position [0, 0]
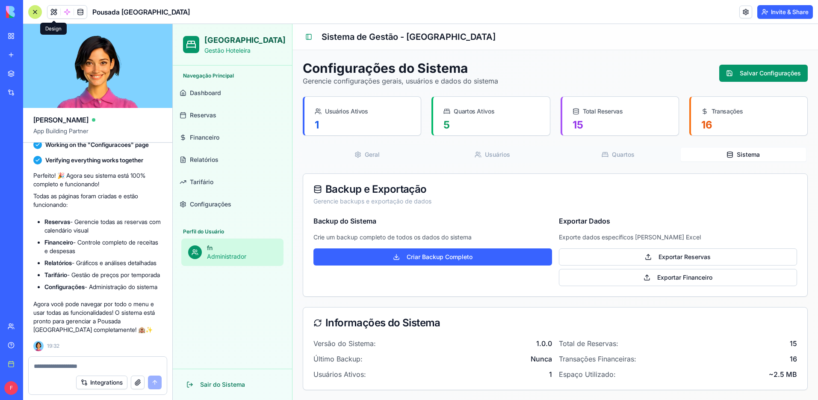
click at [756, 160] on button "Sistema" at bounding box center [743, 155] width 125 height 14
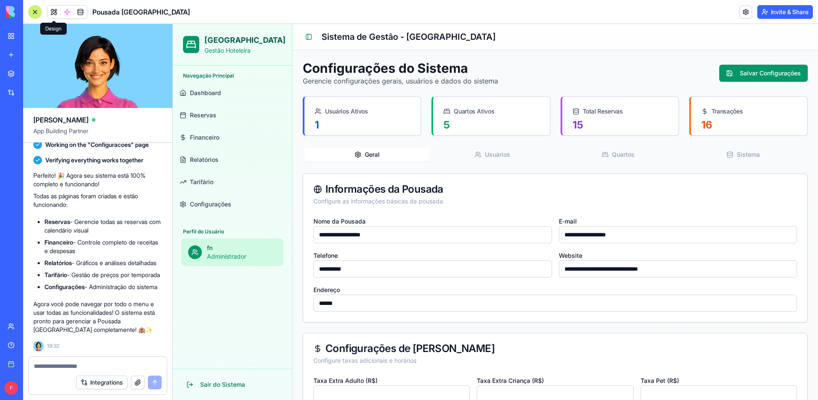
click at [369, 154] on button "Geral" at bounding box center [367, 155] width 125 height 14
click at [224, 186] on link "Tarifário" at bounding box center [232, 182] width 113 height 21
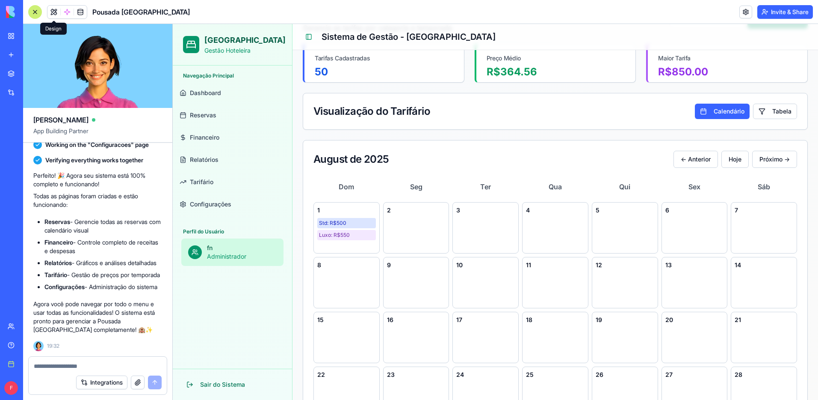
scroll to position [56, 0]
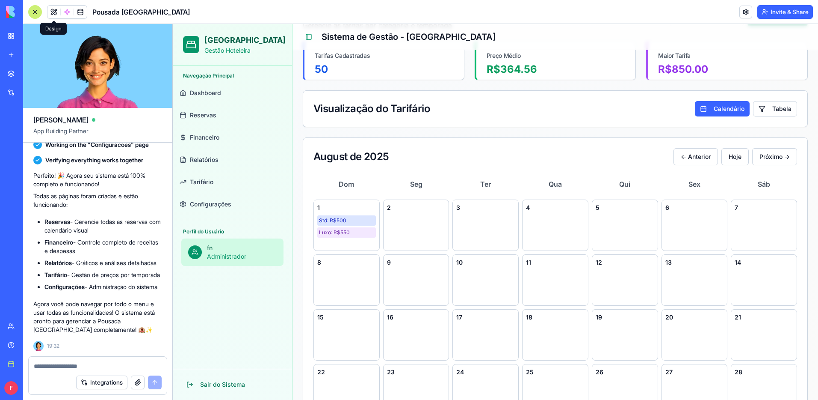
click at [222, 163] on link "Relatórios" at bounding box center [232, 159] width 113 height 21
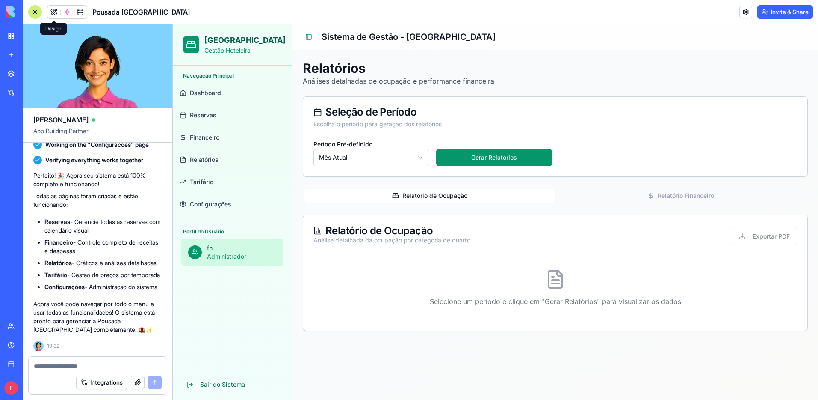
click at [220, 141] on link "Financeiro" at bounding box center [232, 137] width 113 height 21
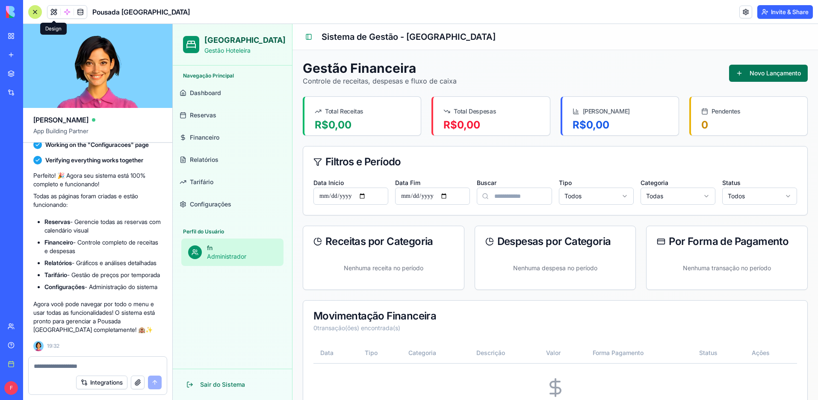
click at [762, 72] on button "Novo Lançamento" at bounding box center [768, 73] width 79 height 17
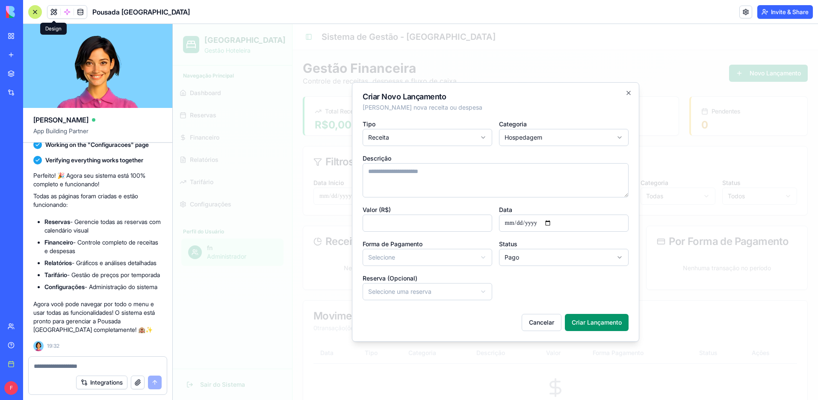
click at [435, 224] on input "*" at bounding box center [428, 222] width 130 height 17
click at [434, 224] on input "*" at bounding box center [428, 222] width 130 height 17
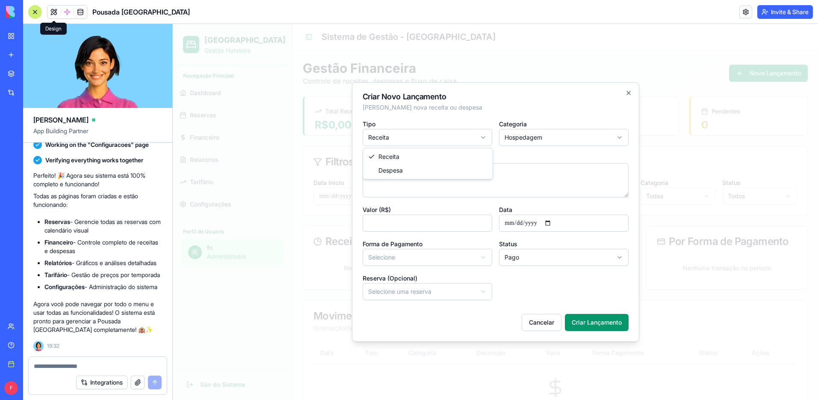
click at [425, 139] on body "**********" at bounding box center [496, 236] width 646 height 425
click at [435, 136] on body "**********" at bounding box center [496, 236] width 646 height 425
click at [524, 139] on body "**********" at bounding box center [496, 236] width 646 height 425
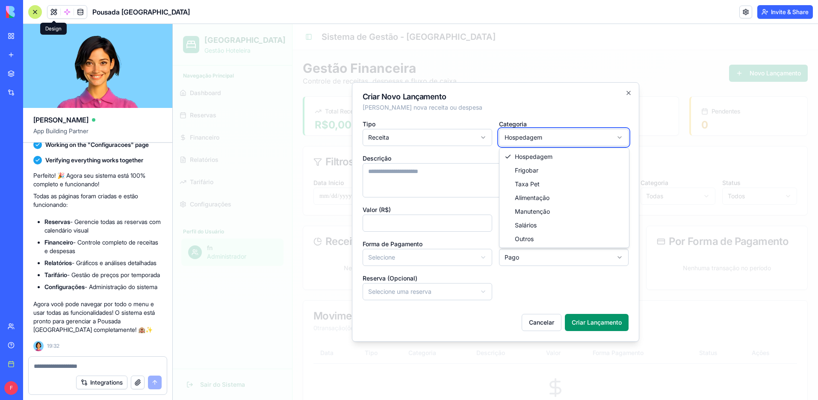
click at [524, 139] on body "**********" at bounding box center [496, 236] width 646 height 425
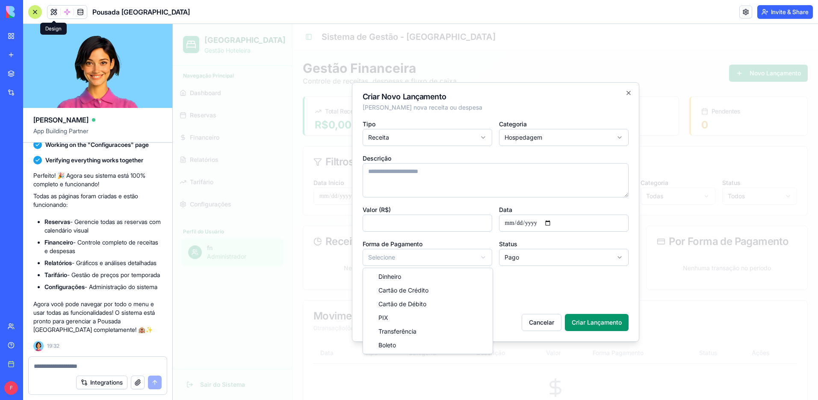
click at [411, 254] on body "**********" at bounding box center [496, 236] width 646 height 425
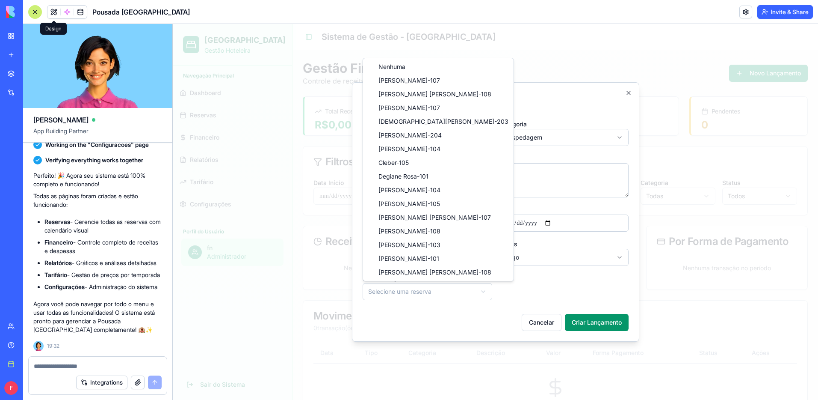
click at [464, 290] on body "**********" at bounding box center [496, 236] width 646 height 425
click at [456, 290] on body "**********" at bounding box center [496, 236] width 646 height 425
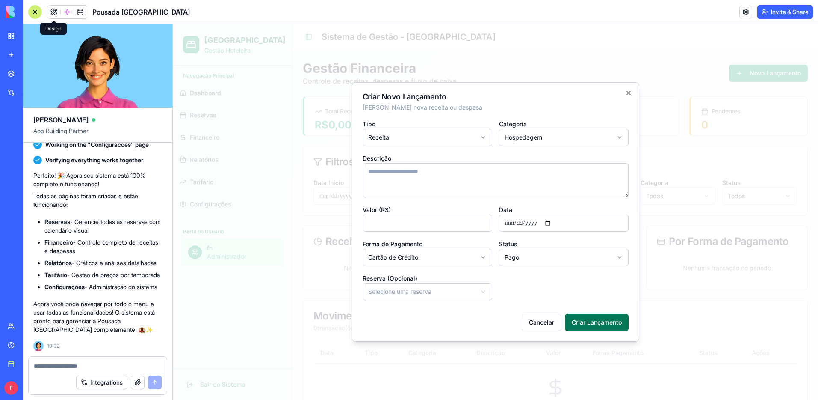
click at [586, 321] on button "Criar Lançamento" at bounding box center [597, 322] width 64 height 17
type input "*"
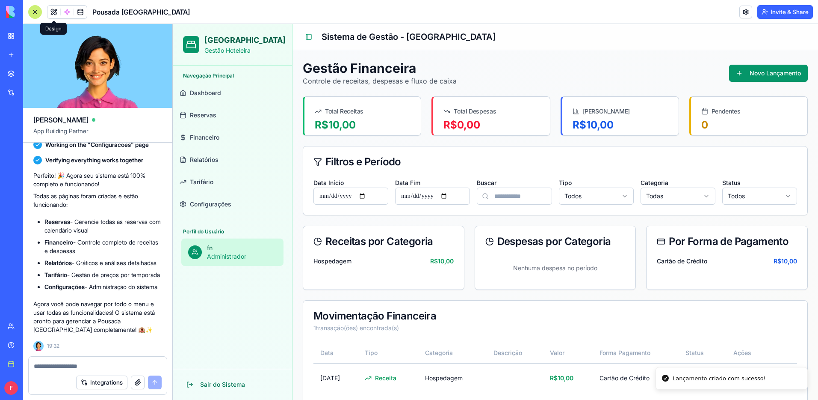
scroll to position [14, 0]
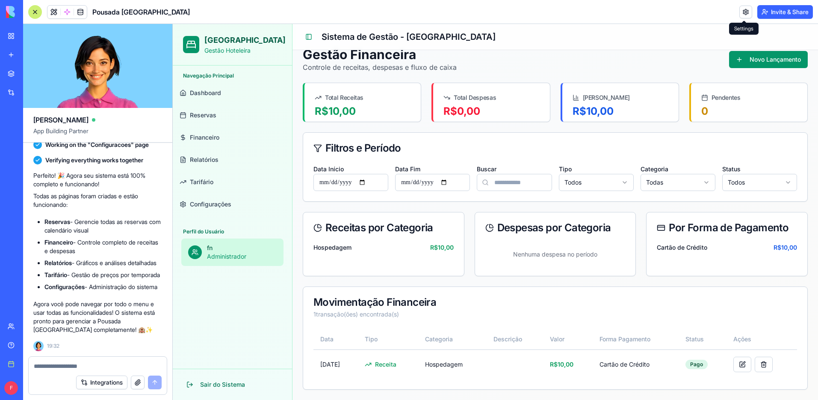
click at [745, 17] on link at bounding box center [746, 12] width 13 height 13
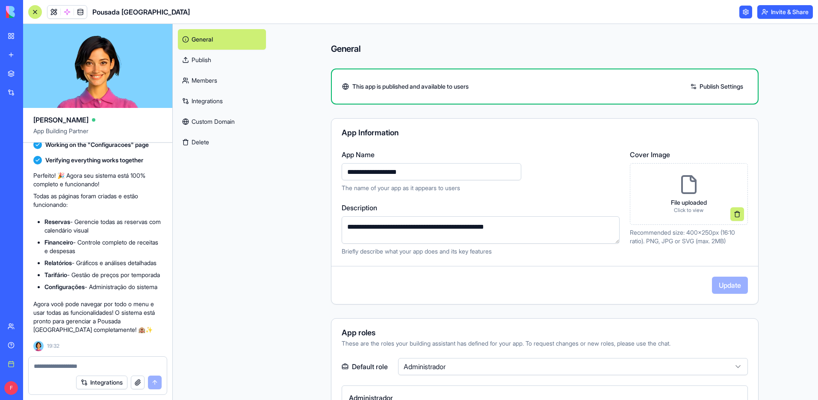
click at [217, 62] on link "Publish" at bounding box center [222, 60] width 88 height 21
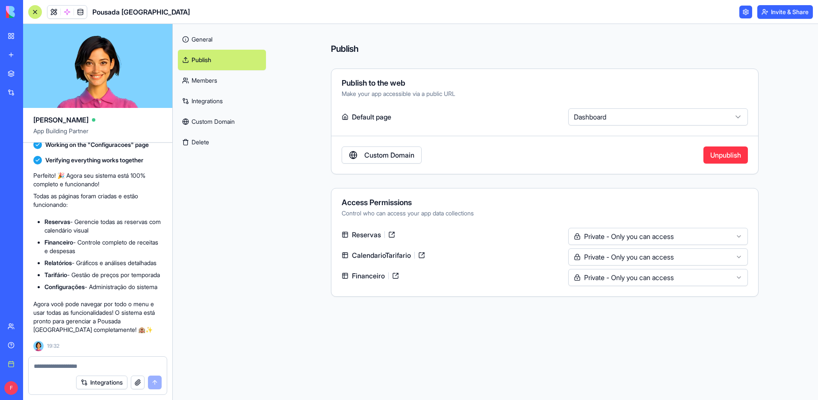
click at [210, 41] on link "General" at bounding box center [222, 39] width 88 height 21
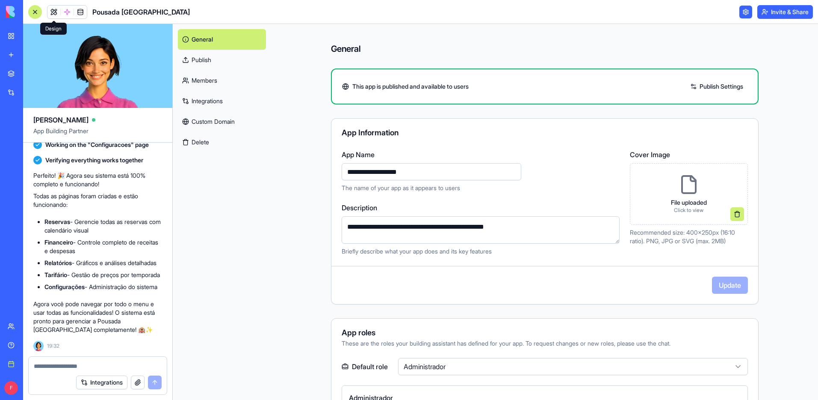
click at [54, 13] on link at bounding box center [53, 12] width 13 height 13
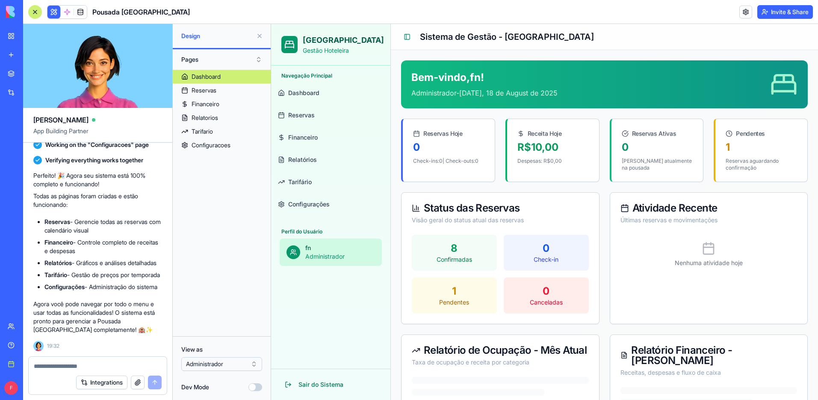
click at [261, 33] on button at bounding box center [260, 36] width 14 height 14
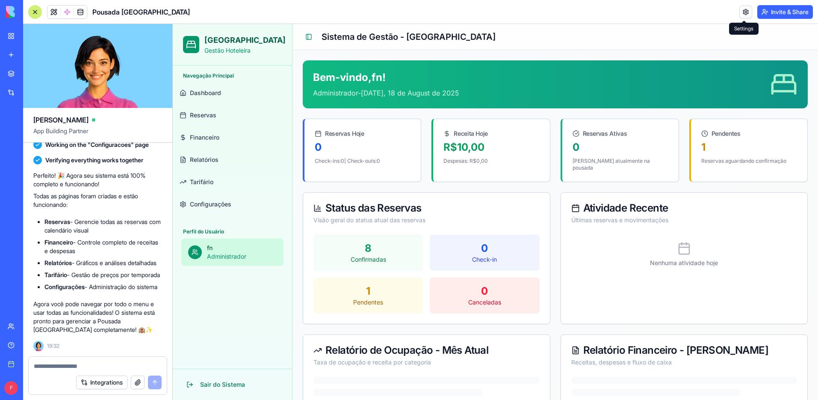
click at [744, 13] on link at bounding box center [746, 12] width 13 height 13
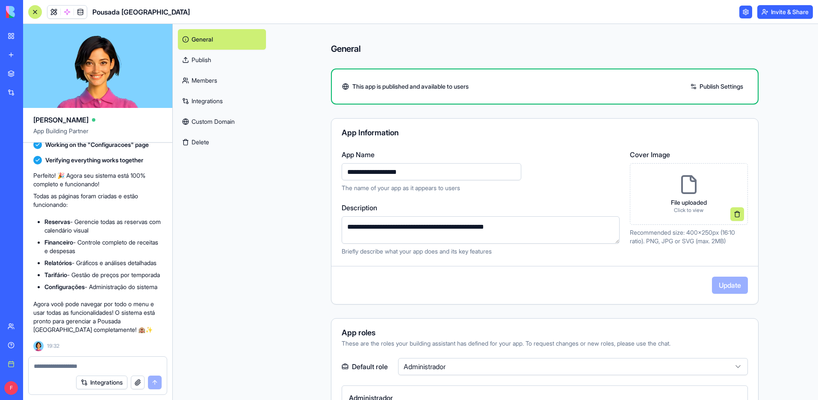
click at [213, 59] on link "Publish" at bounding box center [222, 60] width 88 height 21
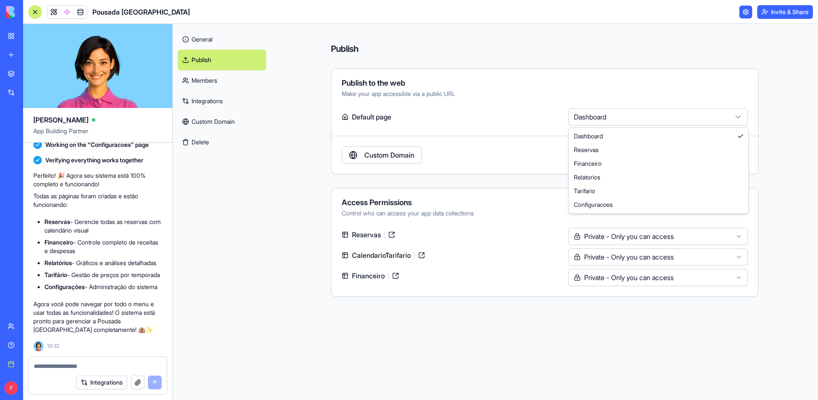
click at [623, 112] on html "BETA My workspace New app Marketplace Integrations Recent New App TechCheck Pro…" at bounding box center [409, 200] width 818 height 400
click at [619, 119] on html "BETA My workspace New app Marketplace Integrations Recent New App TechCheck Pro…" at bounding box center [409, 200] width 818 height 400
click at [620, 118] on html "BETA My workspace New app Marketplace Integrations Recent New App TechCheck Pro…" at bounding box center [409, 200] width 818 height 400
click at [626, 119] on html "BETA My workspace New app Marketplace Integrations Recent New App TechCheck Pro…" at bounding box center [409, 200] width 818 height 400
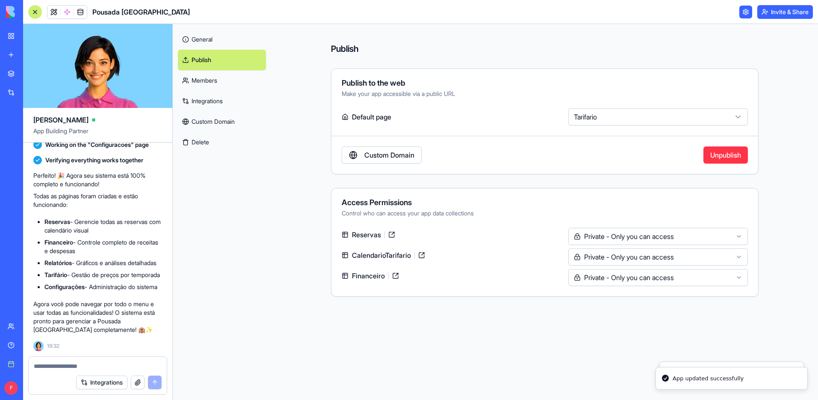
click at [617, 119] on html "BETA My workspace New app Marketplace Integrations Recent New App TechCheck Pro…" at bounding box center [409, 200] width 818 height 400
select select "**********"
click at [211, 76] on link "Members" at bounding box center [222, 80] width 88 height 21
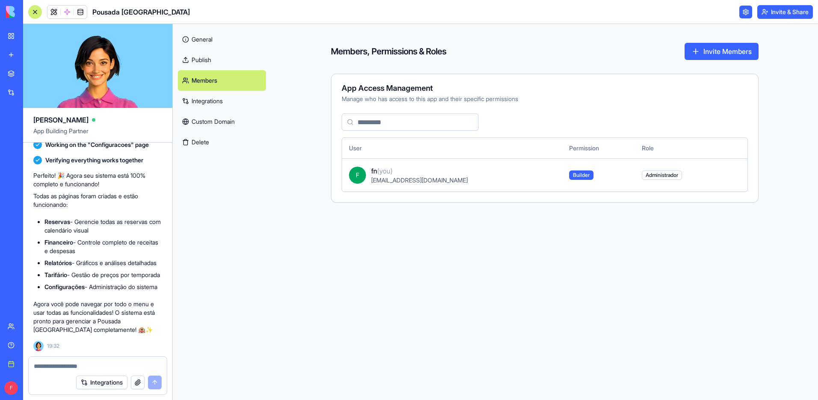
click at [782, 12] on button "Invite & Share" at bounding box center [786, 12] width 56 height 14
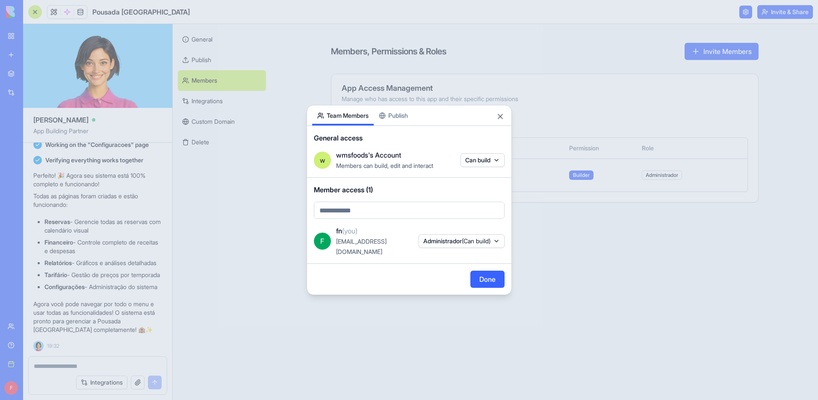
click at [484, 167] on body "BETA My workspace New app Marketplace Integrations Recent New App TechCheck Pro…" at bounding box center [409, 200] width 818 height 400
click at [484, 167] on div at bounding box center [409, 200] width 818 height 400
click at [400, 119] on button "Publish" at bounding box center [393, 115] width 39 height 20
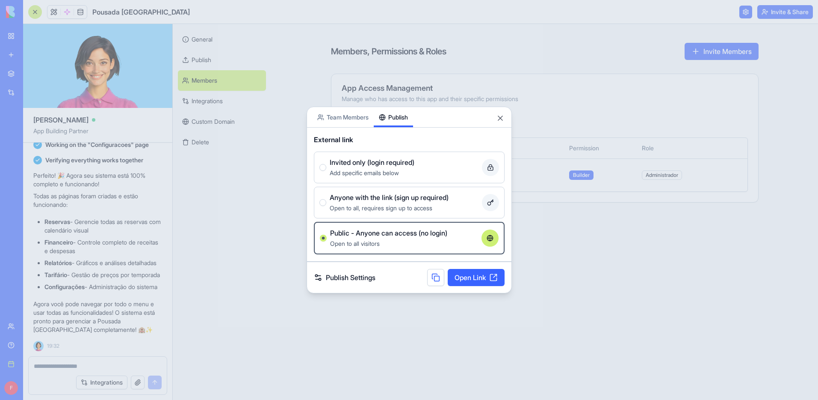
click at [437, 279] on button at bounding box center [435, 277] width 17 height 17
click at [379, 166] on span "Invited only (login required)" at bounding box center [372, 162] width 85 height 10
click at [326, 166] on button "Invited only (login required) Add specific emails below" at bounding box center [323, 167] width 7 height 7
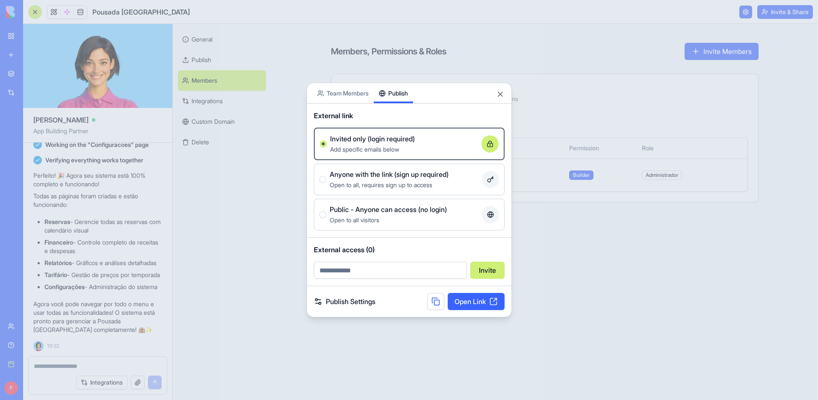
click at [433, 186] on span "Open to all, requires sign up to access" at bounding box center [381, 184] width 103 height 7
click at [326, 183] on button "Anyone with the link (sign up required) Open to all, requires sign up to access" at bounding box center [323, 179] width 7 height 7
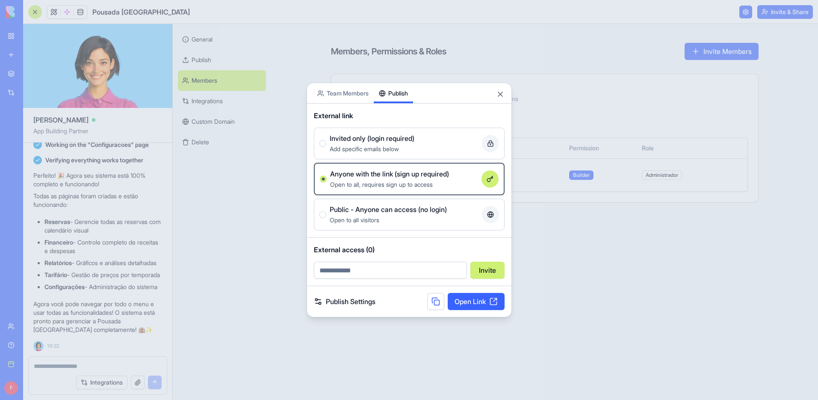
drag, startPoint x: 438, startPoint y: 299, endPoint x: 429, endPoint y: 296, distance: 9.9
click at [436, 298] on button at bounding box center [435, 301] width 17 height 17
click at [499, 90] on button "Close" at bounding box center [500, 94] width 9 height 9
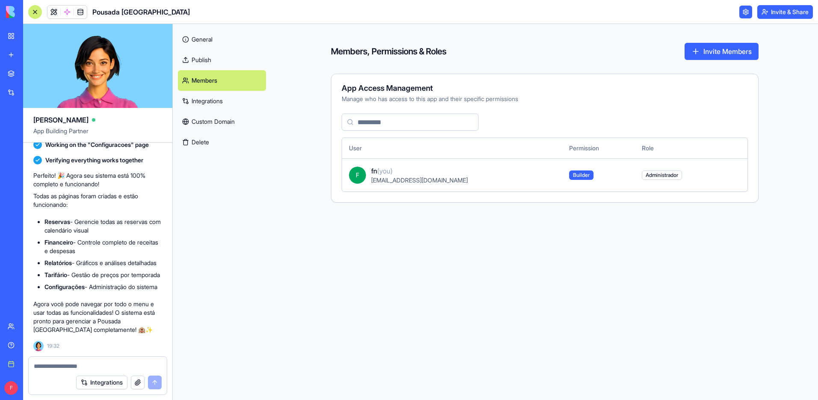
click at [224, 100] on link "Integrations" at bounding box center [222, 101] width 88 height 21
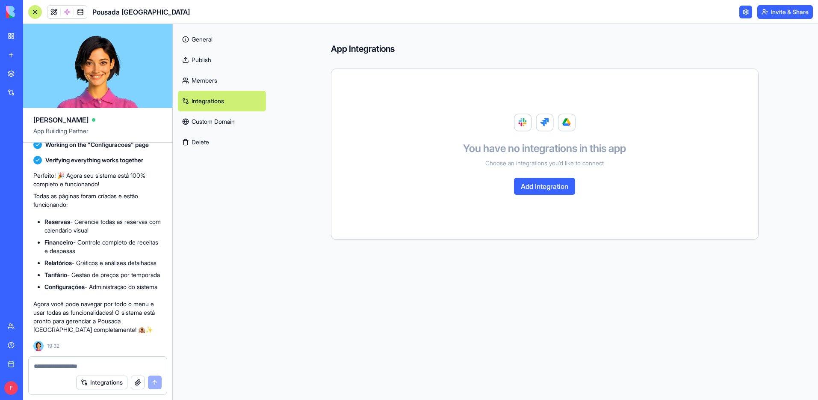
click at [547, 188] on button "Add Integration" at bounding box center [544, 186] width 61 height 17
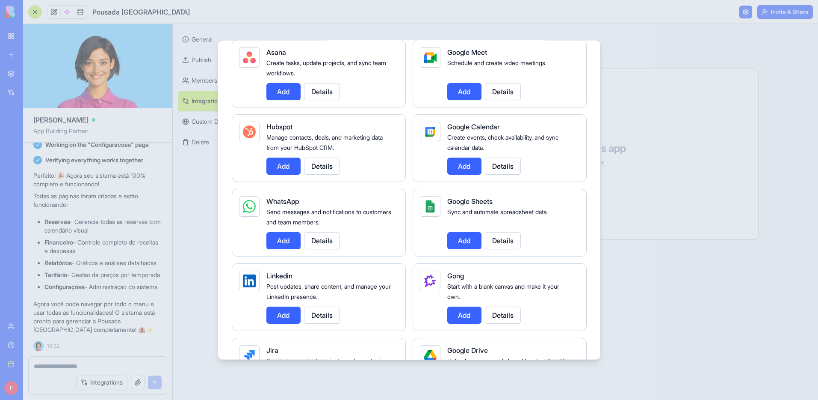
scroll to position [323, 0]
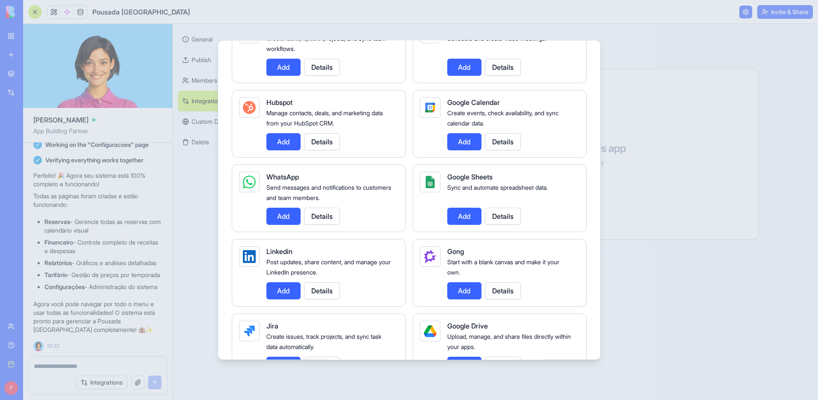
click at [293, 216] on button "Add" at bounding box center [284, 215] width 34 height 17
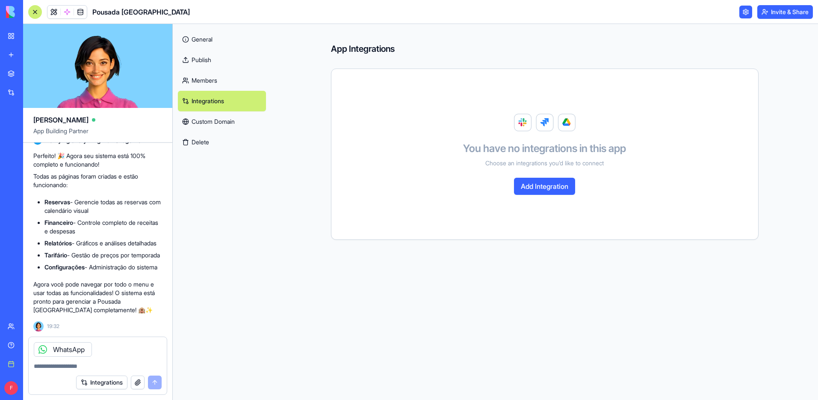
click at [542, 190] on button "Add Integration" at bounding box center [544, 186] width 61 height 17
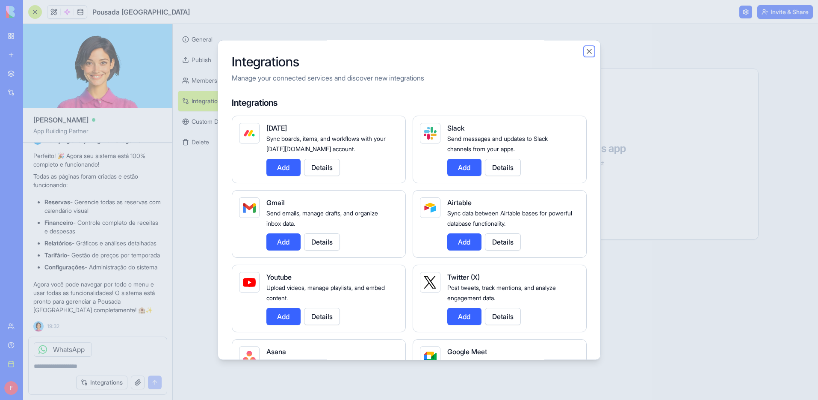
click at [589, 51] on button "Close" at bounding box center [589, 51] width 9 height 9
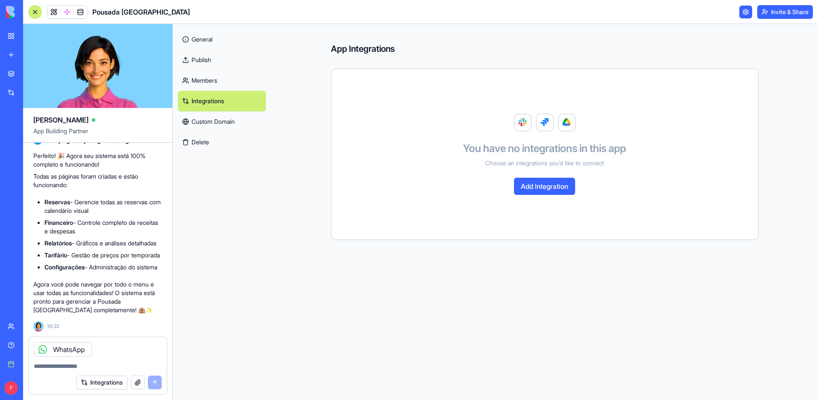
click at [211, 38] on link "General" at bounding box center [222, 39] width 88 height 21
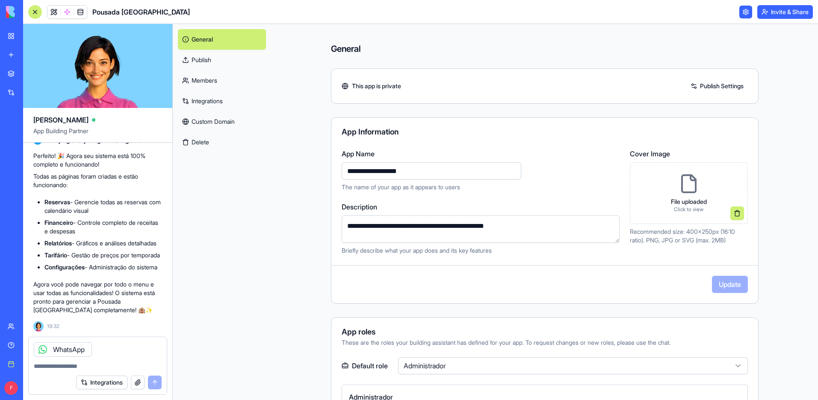
click at [679, 204] on p "File uploaded" at bounding box center [689, 201] width 36 height 9
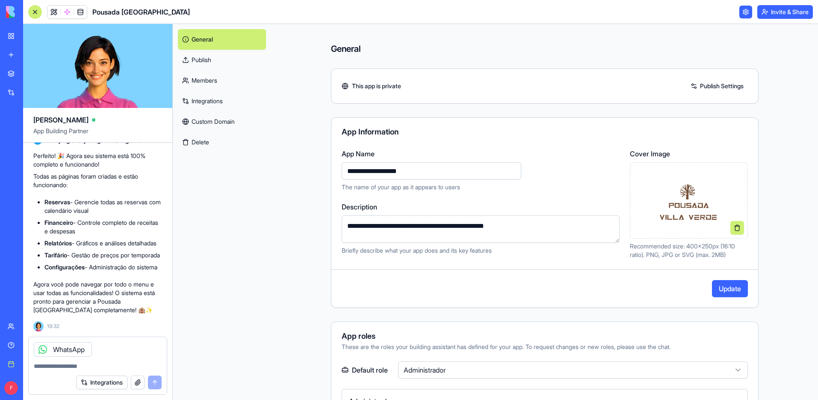
click at [731, 292] on button "Update" at bounding box center [730, 288] width 36 height 17
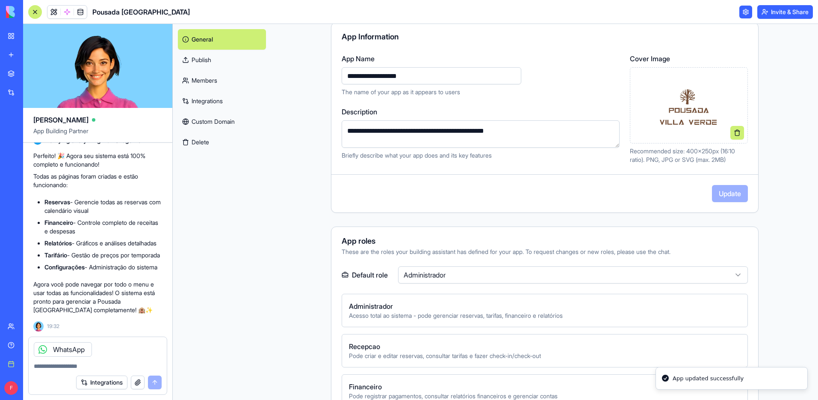
scroll to position [96, 0]
click at [54, 12] on link at bounding box center [53, 12] width 13 height 13
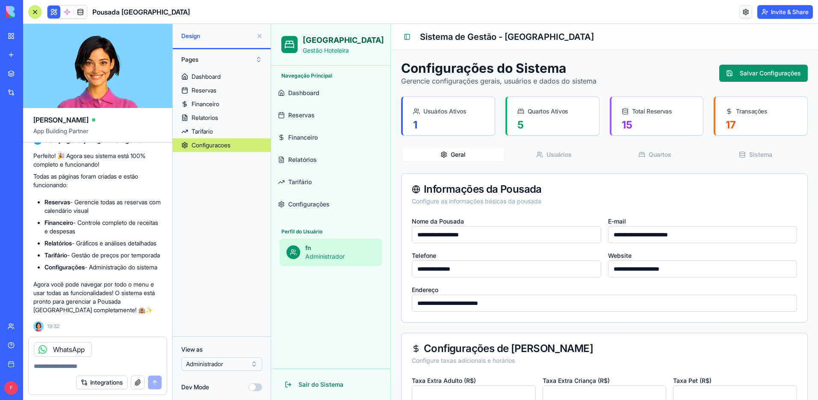
click at [312, 95] on span "Dashboard" at bounding box center [303, 93] width 31 height 9
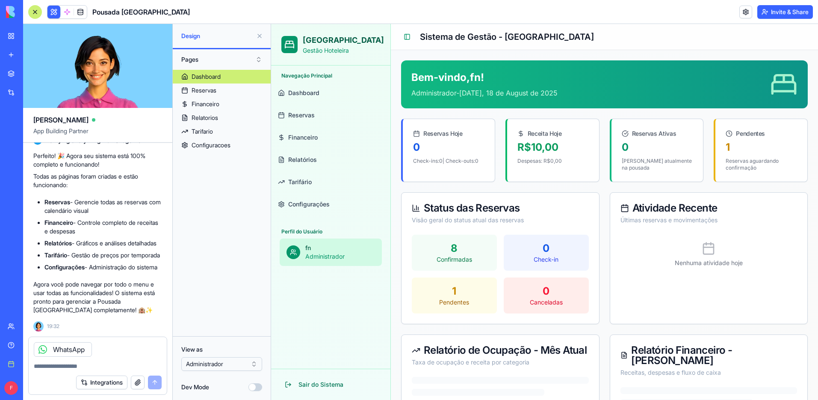
click at [262, 38] on button at bounding box center [260, 36] width 14 height 14
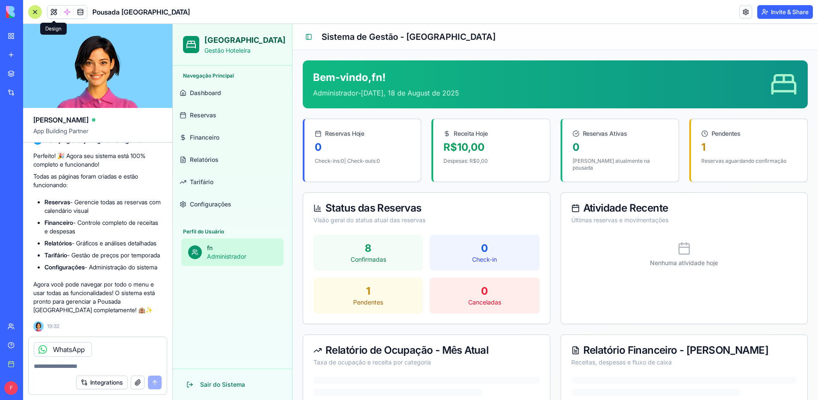
click at [111, 363] on textarea at bounding box center [98, 366] width 128 height 9
click at [76, 350] on div "WhatsApp" at bounding box center [63, 349] width 58 height 15
click at [134, 359] on div at bounding box center [98, 363] width 138 height 14
click at [98, 351] on div "WhatsApp" at bounding box center [98, 347] width 138 height 20
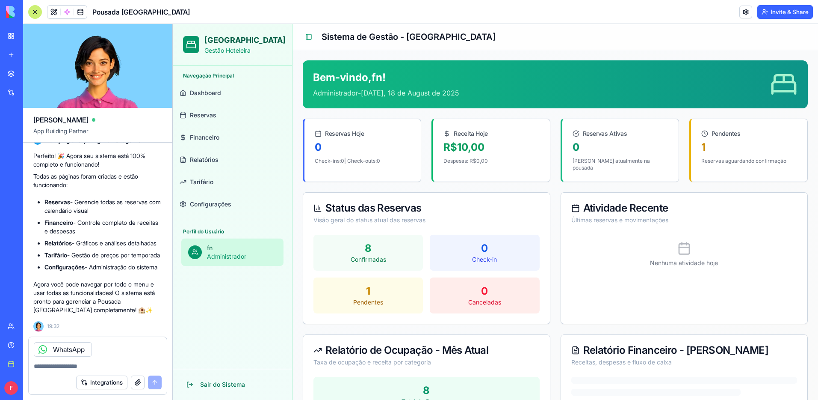
click at [45, 349] on icon at bounding box center [42, 349] width 7 height 7
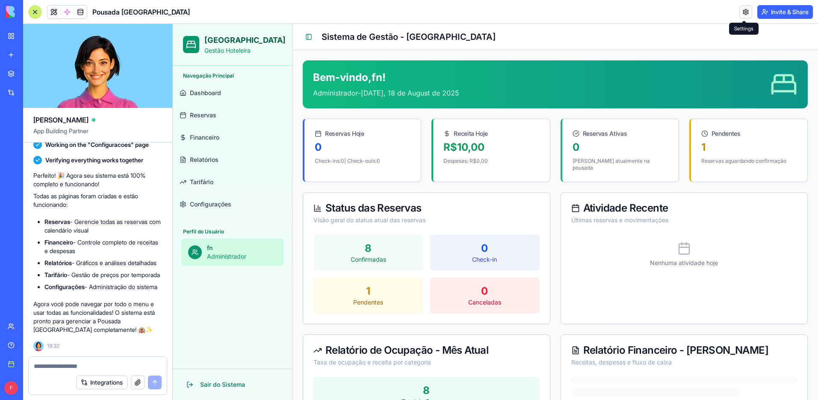
click at [746, 13] on link at bounding box center [746, 12] width 13 height 13
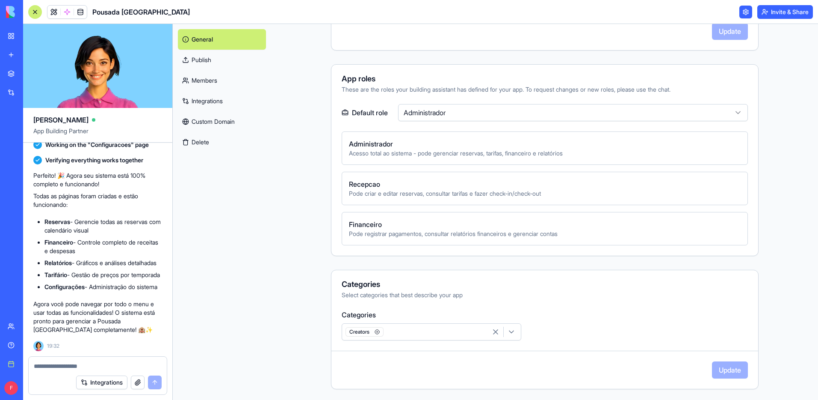
scroll to position [264, 0]
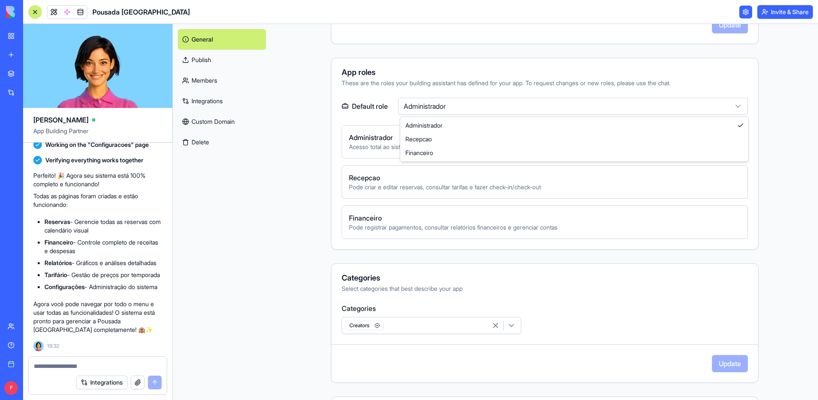
click at [667, 107] on html "BETA My workspace New app Marketplace Integrations Recent New App TechCheck Pro…" at bounding box center [409, 200] width 818 height 400
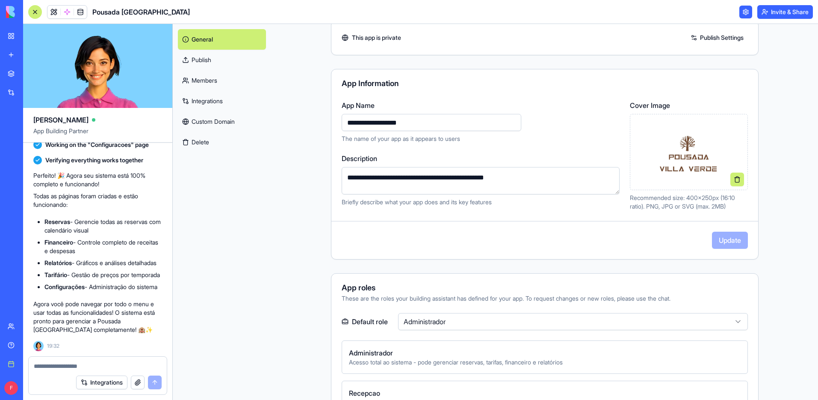
scroll to position [0, 0]
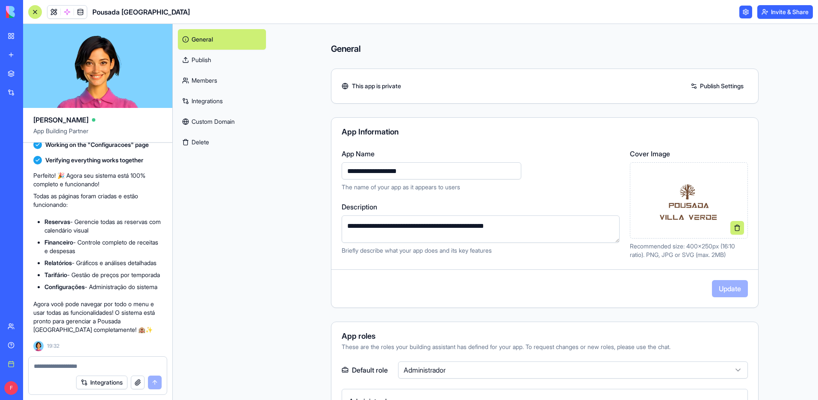
click at [213, 80] on link "Members" at bounding box center [222, 80] width 88 height 21
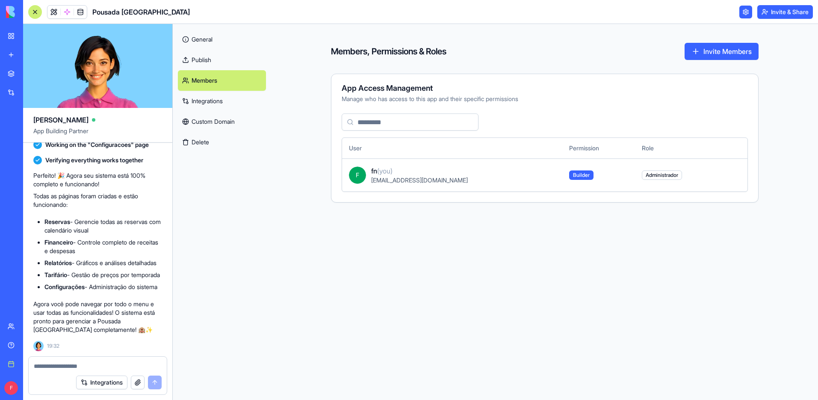
drag, startPoint x: 504, startPoint y: 174, endPoint x: 430, endPoint y: 176, distance: 74.5
click at [497, 174] on div "fn (you)" at bounding box center [463, 171] width 185 height 10
drag, startPoint x: 430, startPoint y: 176, endPoint x: 408, endPoint y: 173, distance: 22.0
click at [429, 176] on div "[EMAIL_ADDRESS][DOMAIN_NAME]" at bounding box center [463, 180] width 185 height 9
click at [202, 101] on link "Integrations" at bounding box center [222, 101] width 88 height 21
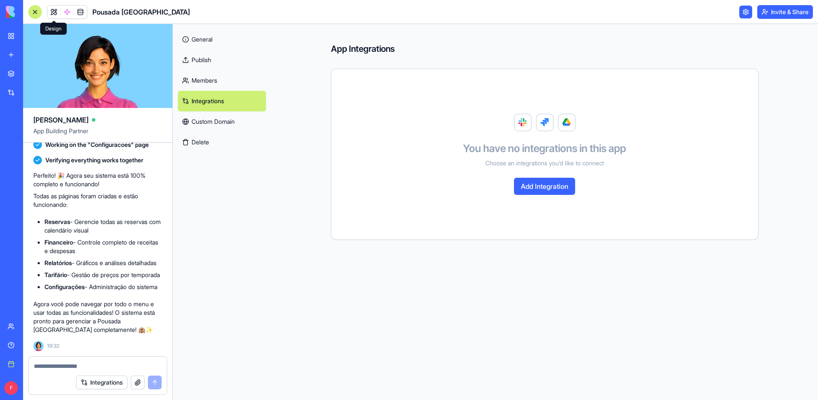
click at [58, 12] on link at bounding box center [53, 12] width 13 height 13
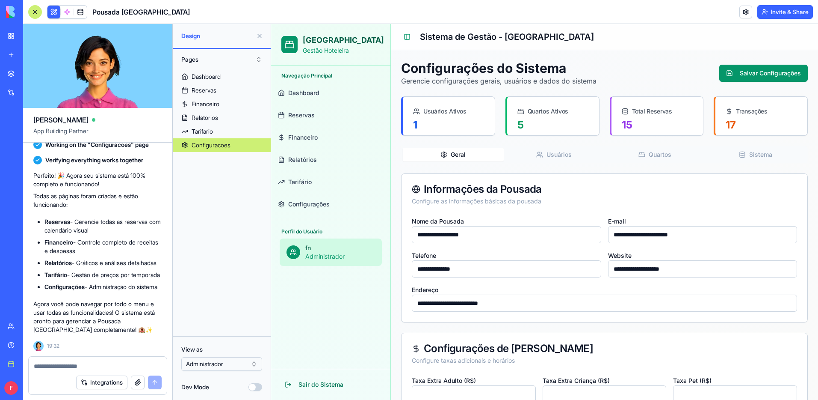
click at [261, 36] on button at bounding box center [260, 36] width 14 height 14
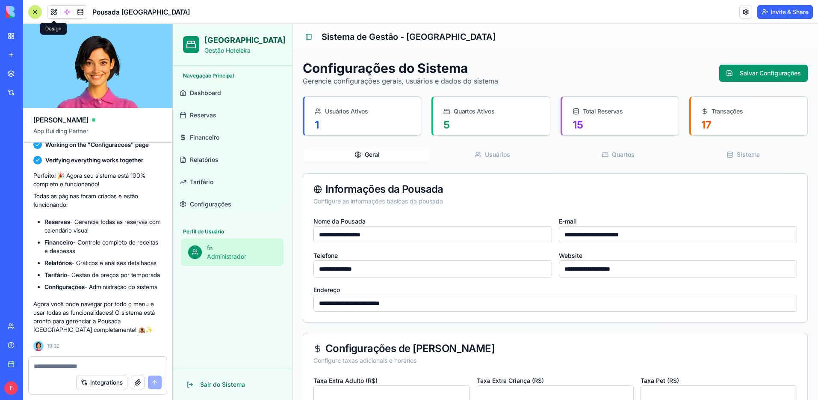
click at [211, 183] on span "Tarifário" at bounding box center [202, 182] width 24 height 9
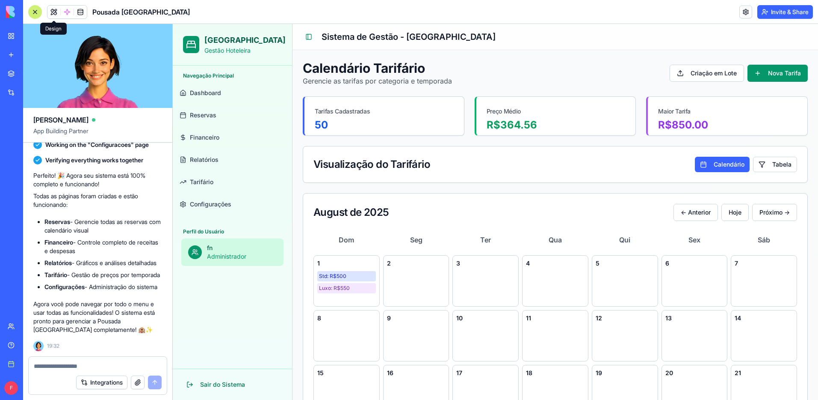
click at [218, 200] on span "Configurações" at bounding box center [210, 204] width 41 height 9
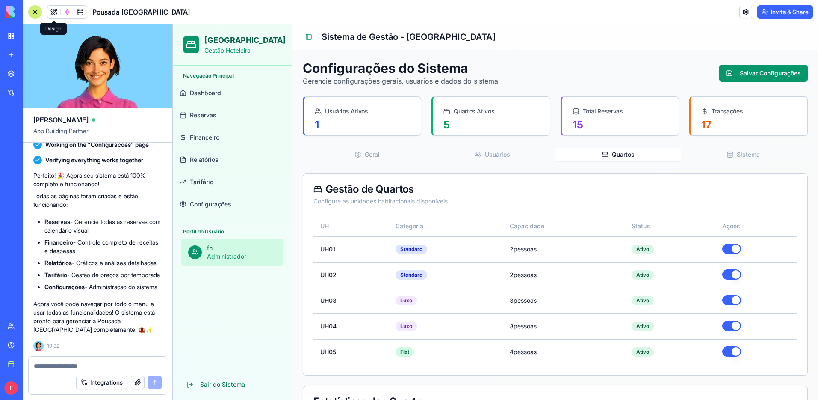
click at [606, 151] on icon "button" at bounding box center [605, 154] width 7 height 7
click at [110, 362] on textarea at bounding box center [98, 366] width 128 height 9
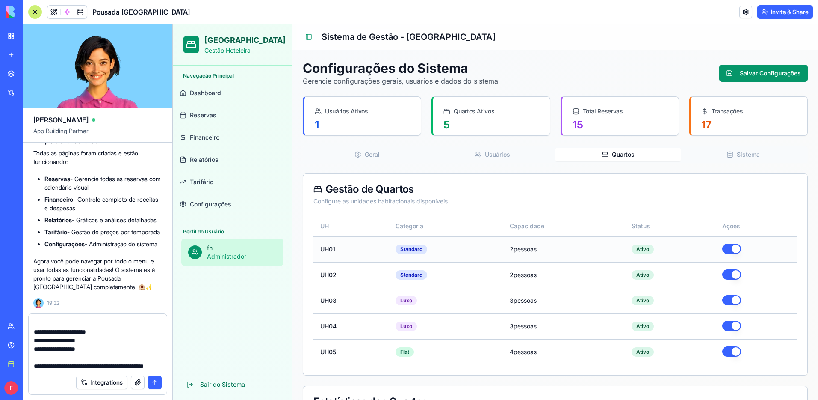
scroll to position [74, 0]
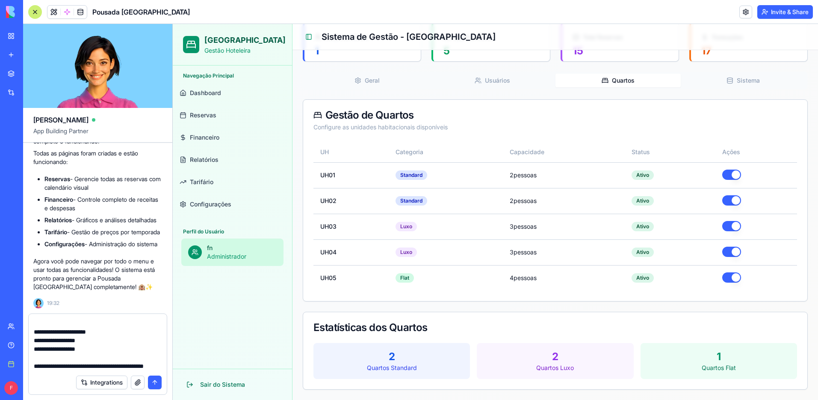
type textarea "**********"
click at [155, 384] on button "submit" at bounding box center [155, 382] width 14 height 14
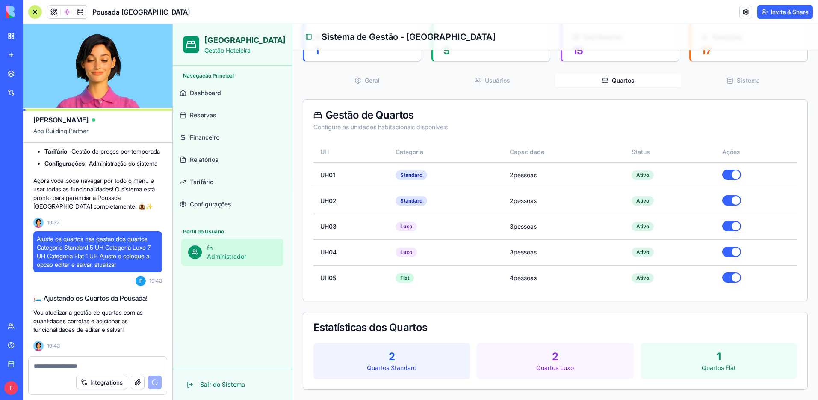
scroll to position [1359, 0]
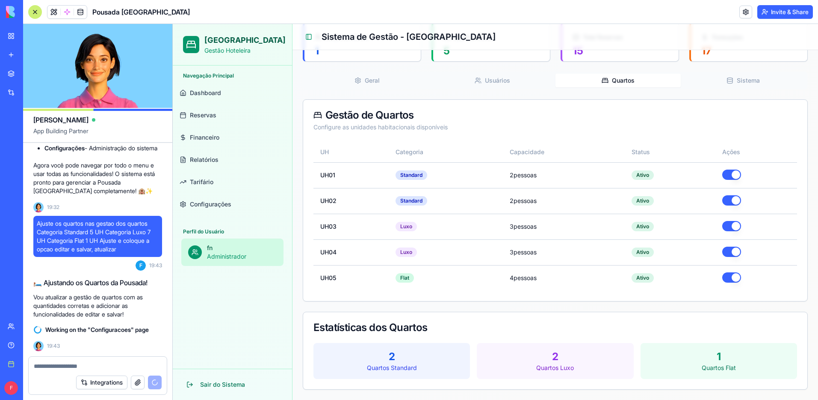
click at [75, 385] on button "Upgrade" at bounding box center [59, 388] width 32 height 14
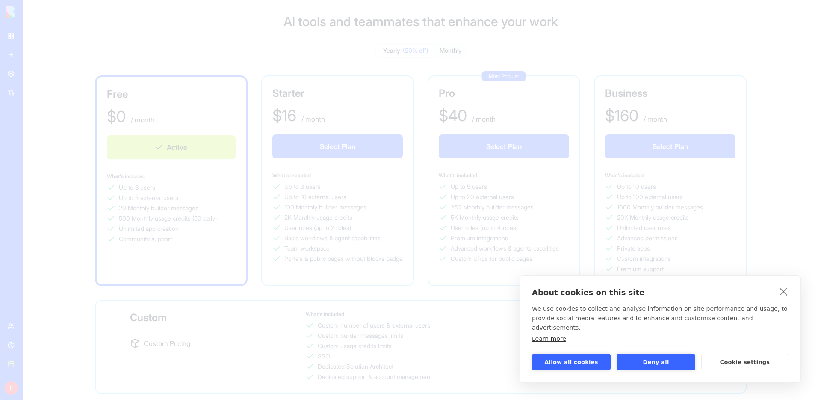
click at [575, 366] on button "Allow all cookies" at bounding box center [571, 361] width 79 height 17
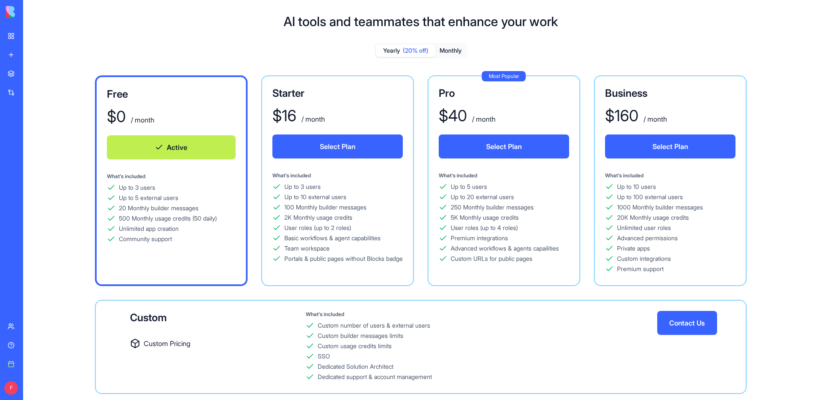
click at [484, 149] on button "Select Plan" at bounding box center [504, 146] width 130 height 24
click at [451, 52] on button "Monthly" at bounding box center [451, 50] width 30 height 12
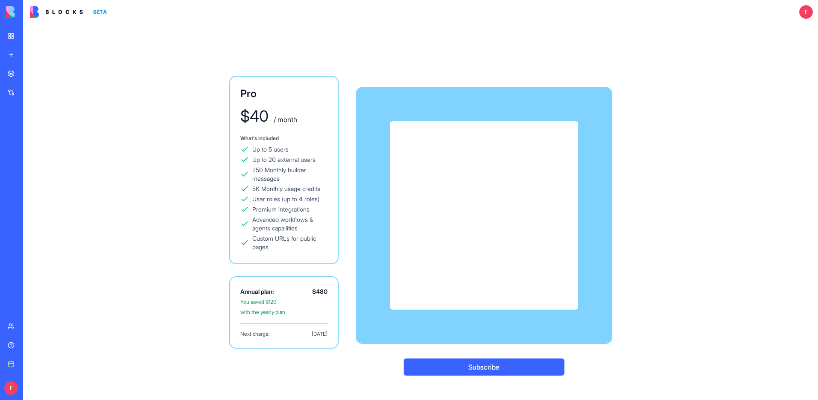
click at [303, 229] on div "Advanced workflows & agents capailities" at bounding box center [289, 223] width 75 height 17
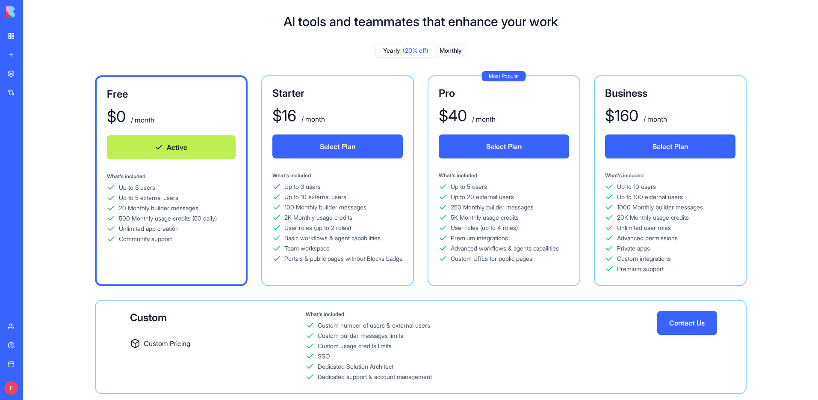
click at [453, 51] on button "Monthly" at bounding box center [451, 50] width 30 height 12
click at [483, 148] on button "Select Plan" at bounding box center [504, 146] width 130 height 24
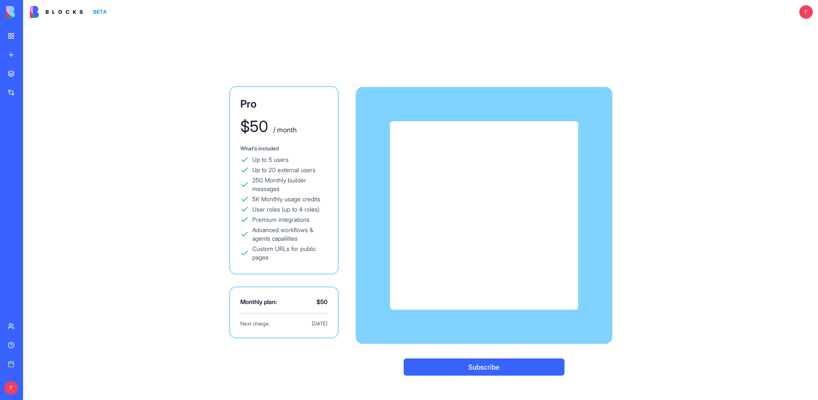
click at [502, 367] on button "Subscribe" at bounding box center [484, 366] width 161 height 17
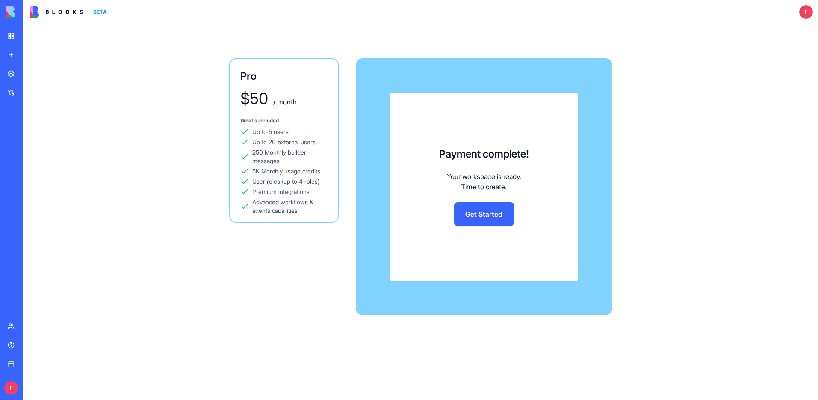
click at [478, 214] on link "Get Started" at bounding box center [484, 214] width 60 height 24
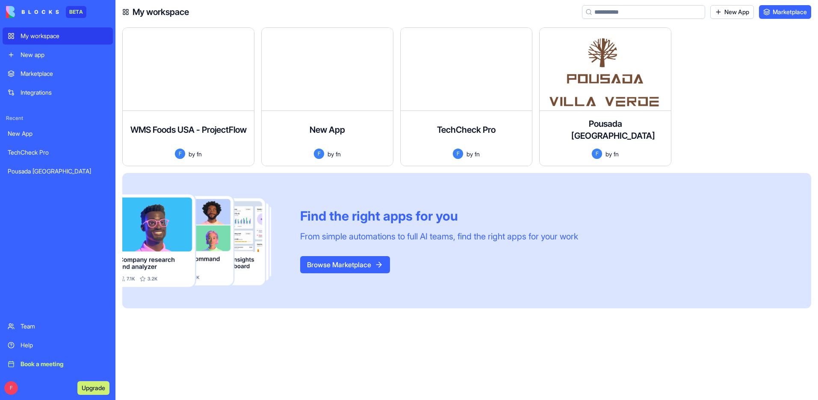
click at [36, 168] on div "Pousada [GEOGRAPHIC_DATA]" at bounding box center [58, 171] width 100 height 9
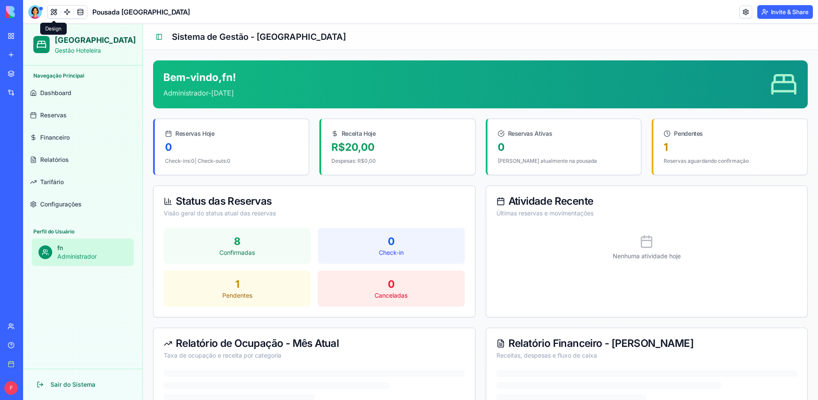
click at [50, 11] on button at bounding box center [53, 12] width 13 height 13
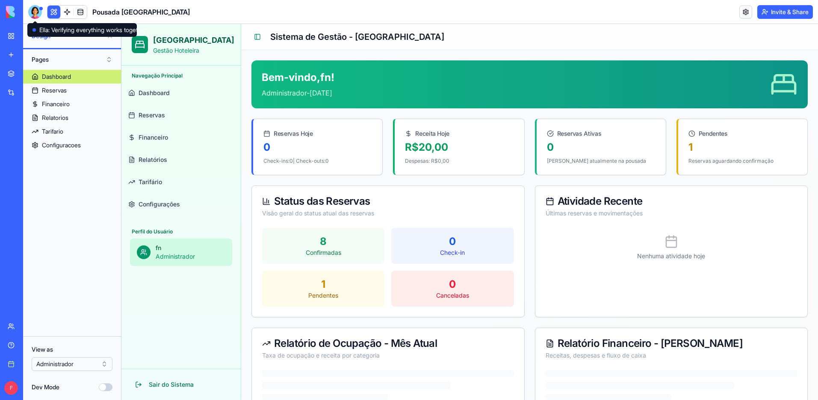
click at [36, 9] on div at bounding box center [35, 12] width 14 height 14
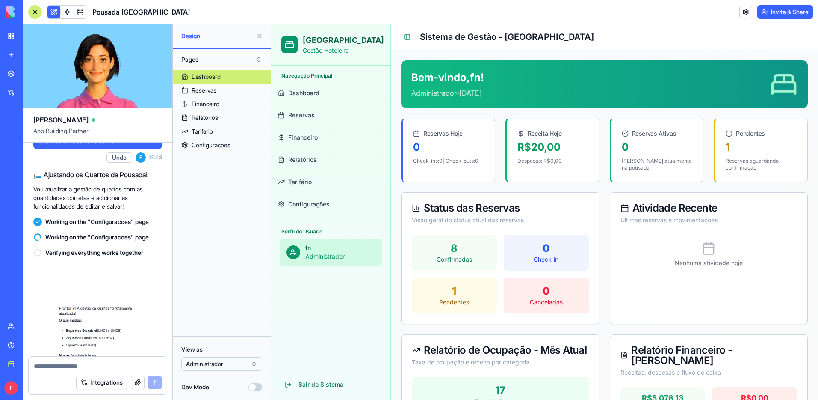
scroll to position [1606, 0]
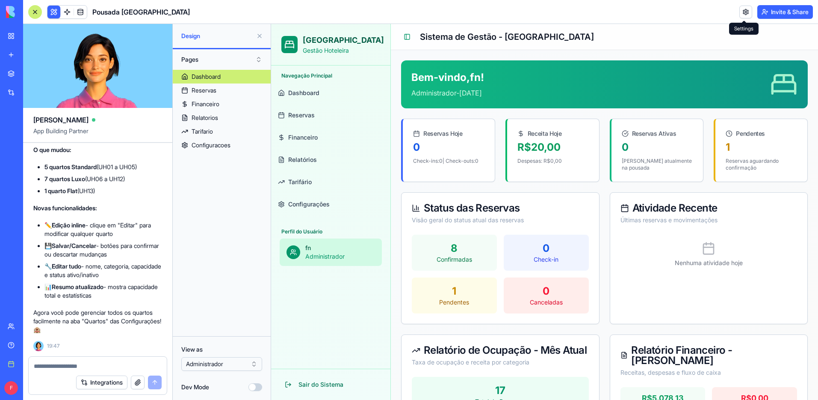
click at [740, 11] on link at bounding box center [746, 12] width 13 height 13
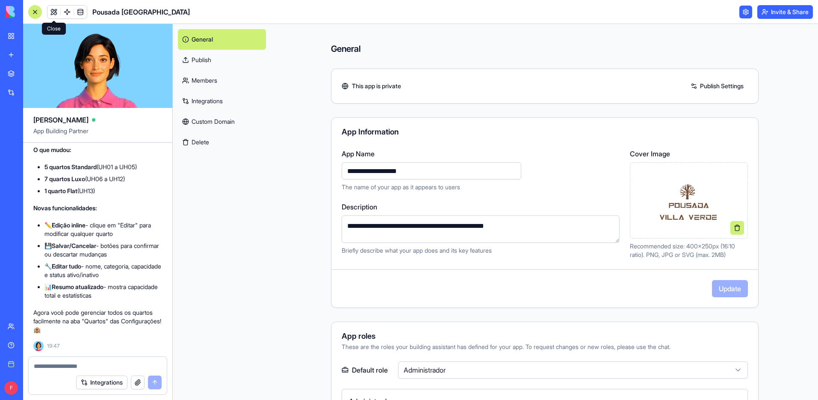
click at [53, 11] on link at bounding box center [53, 12] width 13 height 13
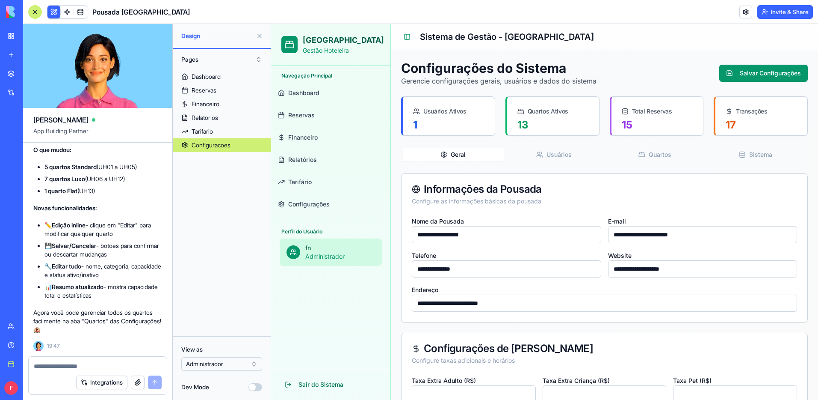
click at [260, 33] on button at bounding box center [260, 36] width 14 height 14
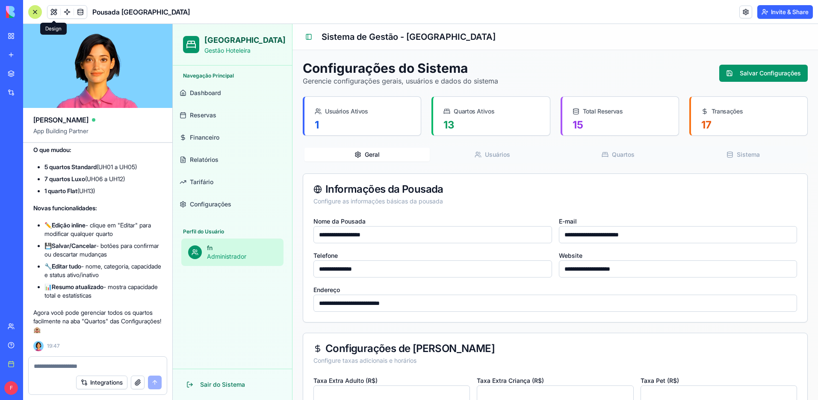
click at [211, 107] on link "Reservas" at bounding box center [232, 115] width 113 height 21
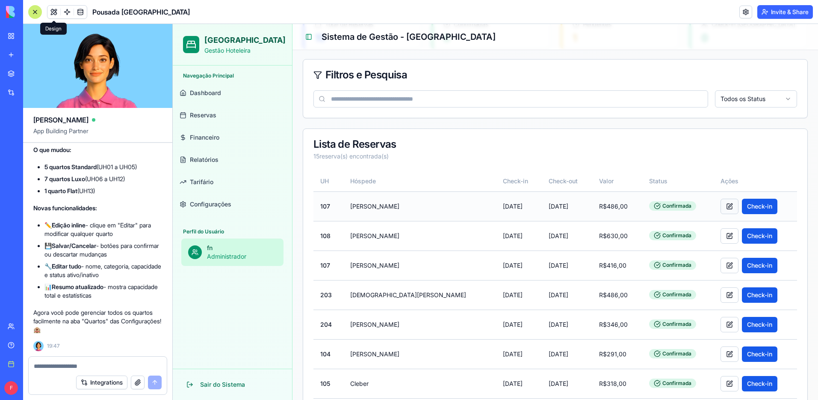
scroll to position [88, 0]
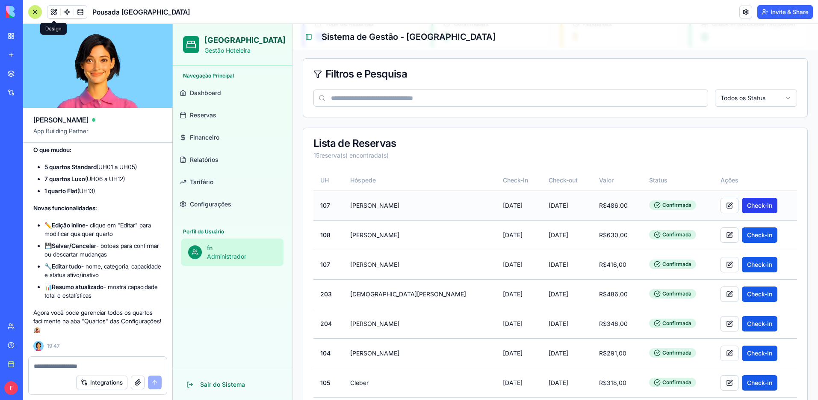
click at [749, 205] on button "Check-in" at bounding box center [760, 205] width 36 height 15
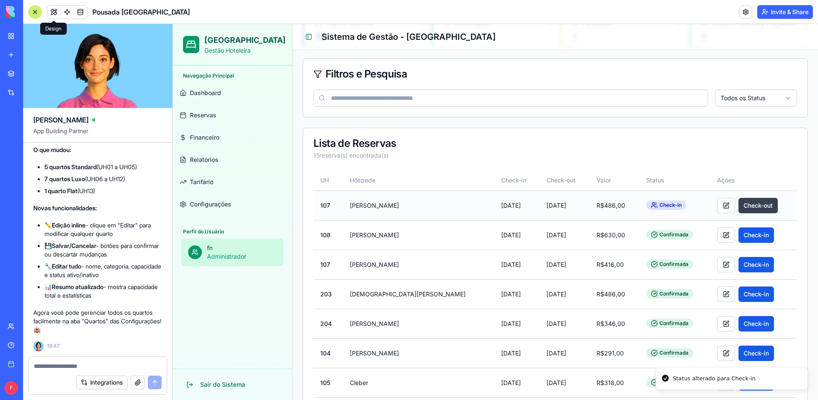
click at [748, 205] on button "Check-out" at bounding box center [758, 205] width 39 height 15
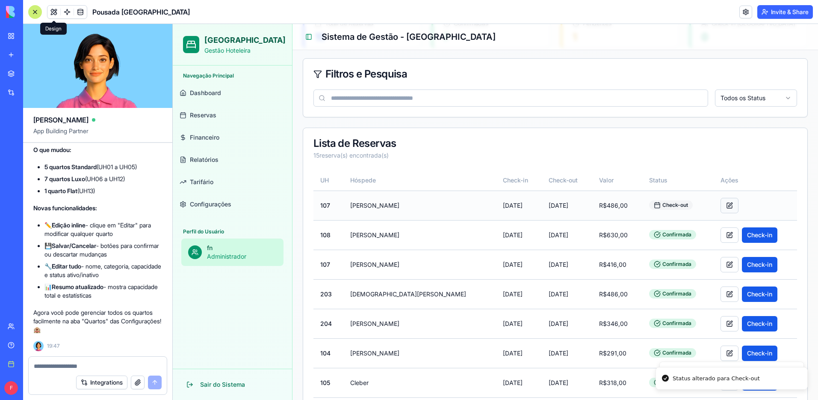
click at [722, 206] on button at bounding box center [730, 205] width 18 height 15
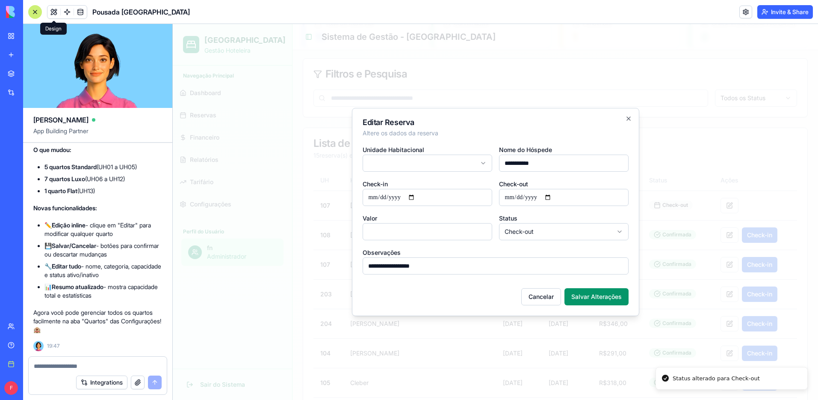
click at [528, 228] on body "Villa Verde Gestão Hoteleira Navegação Principal Dashboard Reservas Financeiro …" at bounding box center [496, 295] width 646 height 718
click at [599, 294] on button "Salvar Alterações" at bounding box center [597, 296] width 64 height 17
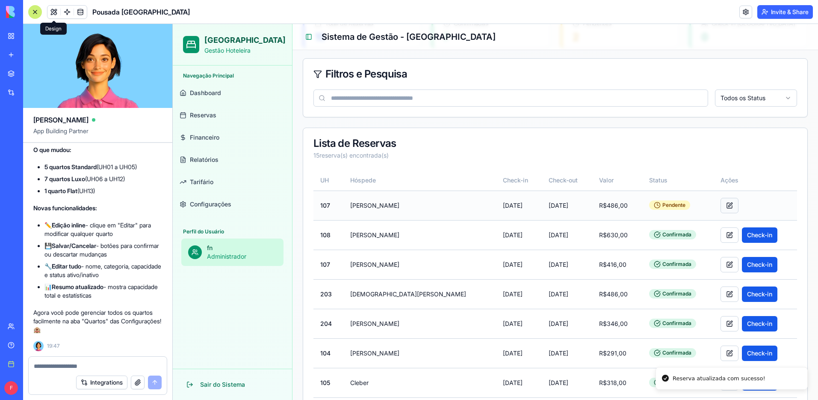
click at [726, 208] on button at bounding box center [730, 205] width 18 height 15
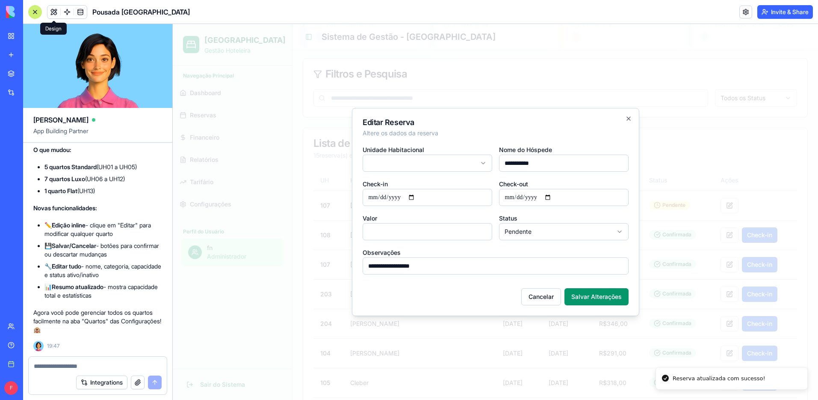
click at [559, 232] on body "Villa Verde Gestão Hoteleira Navegação Principal Dashboard Reservas Financeiro …" at bounding box center [496, 295] width 646 height 718
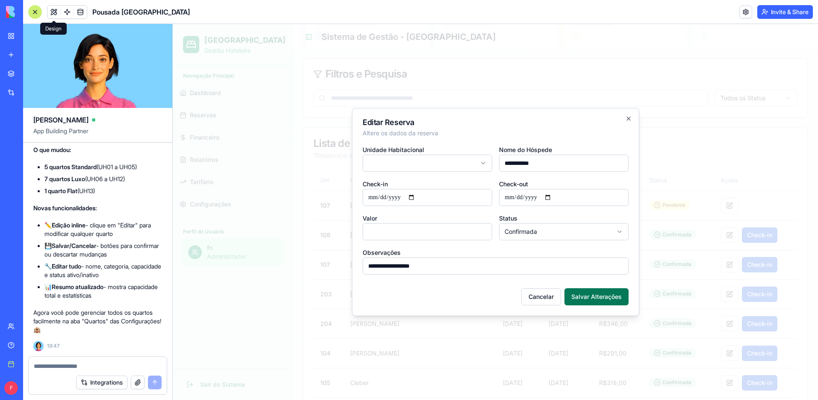
click at [598, 294] on button "Salvar Alterações" at bounding box center [597, 296] width 64 height 17
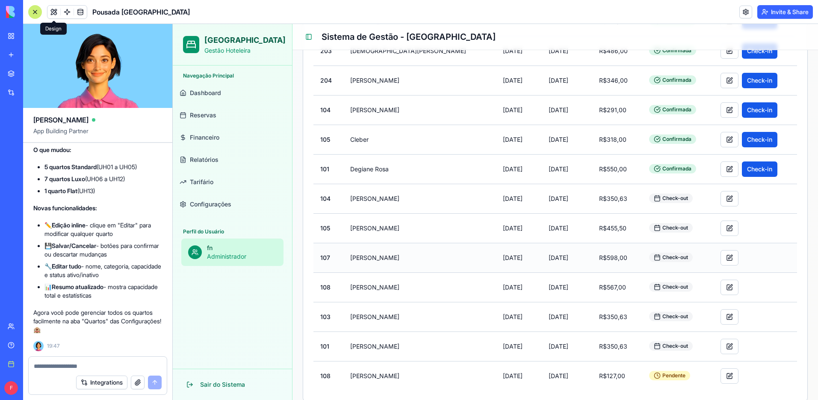
scroll to position [330, 0]
click at [54, 15] on button at bounding box center [53, 12] width 13 height 13
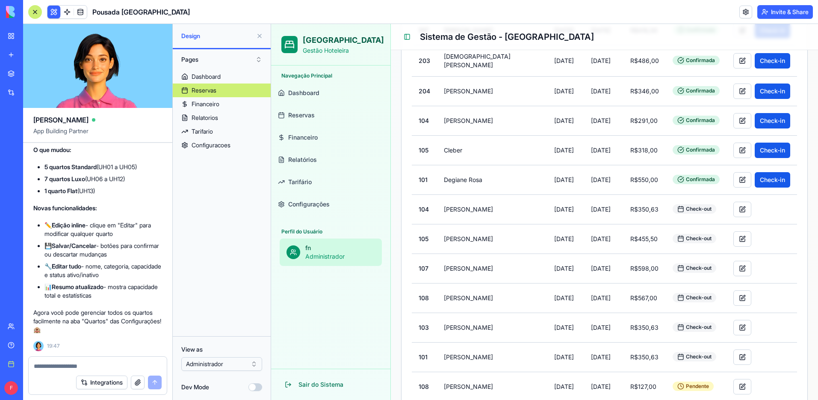
click at [51, 15] on button at bounding box center [53, 12] width 13 height 13
